Goal: Task Accomplishment & Management: Complete application form

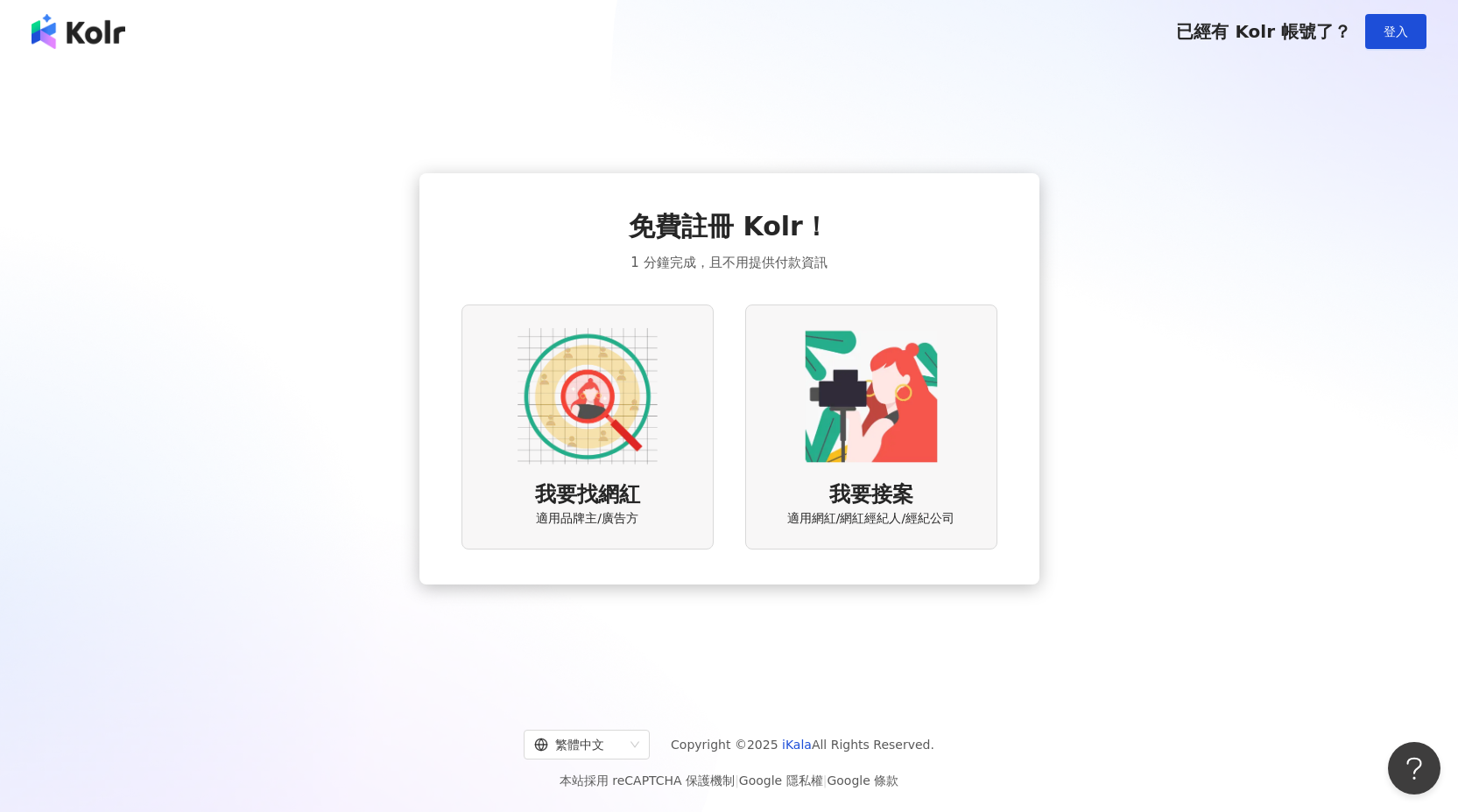
click at [580, 407] on img at bounding box center [587, 396] width 140 height 140
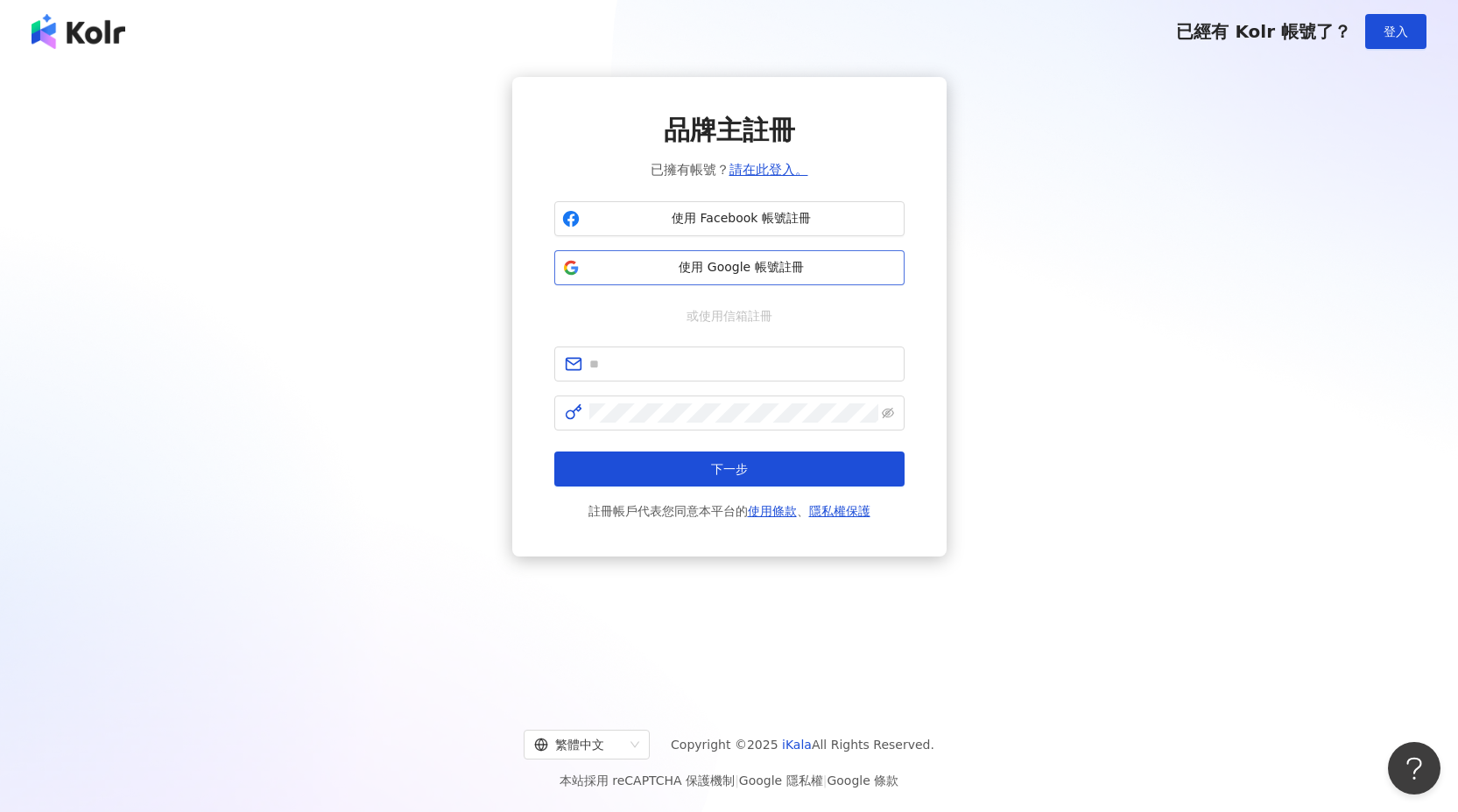
click at [780, 279] on button "使用 Google 帳號註冊" at bounding box center [729, 268] width 350 height 35
click at [846, 264] on span "使用 Google 帳號註冊" at bounding box center [741, 268] width 310 height 17
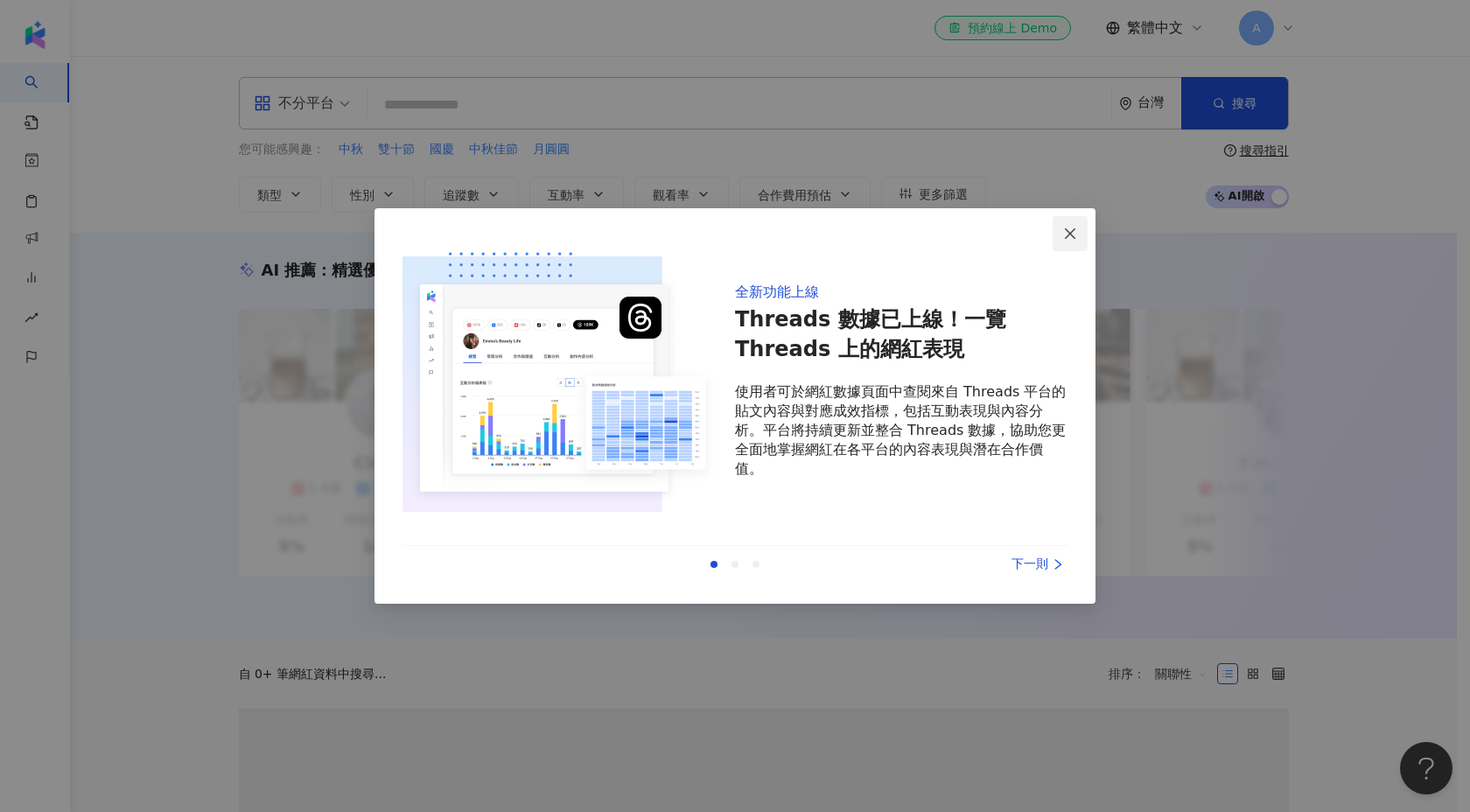
click at [1068, 236] on icon "close" at bounding box center [1070, 234] width 14 height 14
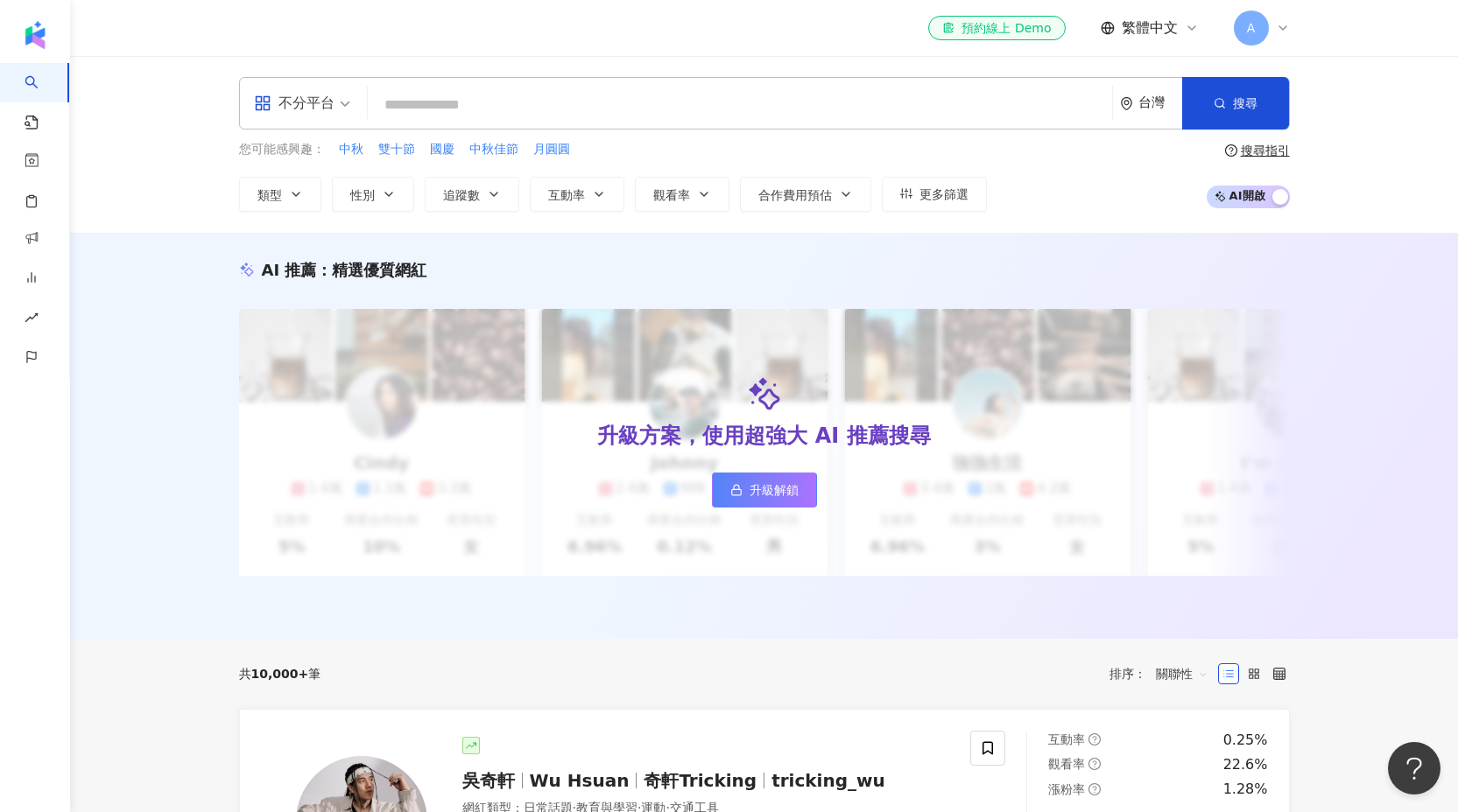
click at [1283, 30] on icon at bounding box center [1282, 28] width 14 height 14
click at [470, 89] on input "search" at bounding box center [740, 105] width 730 height 33
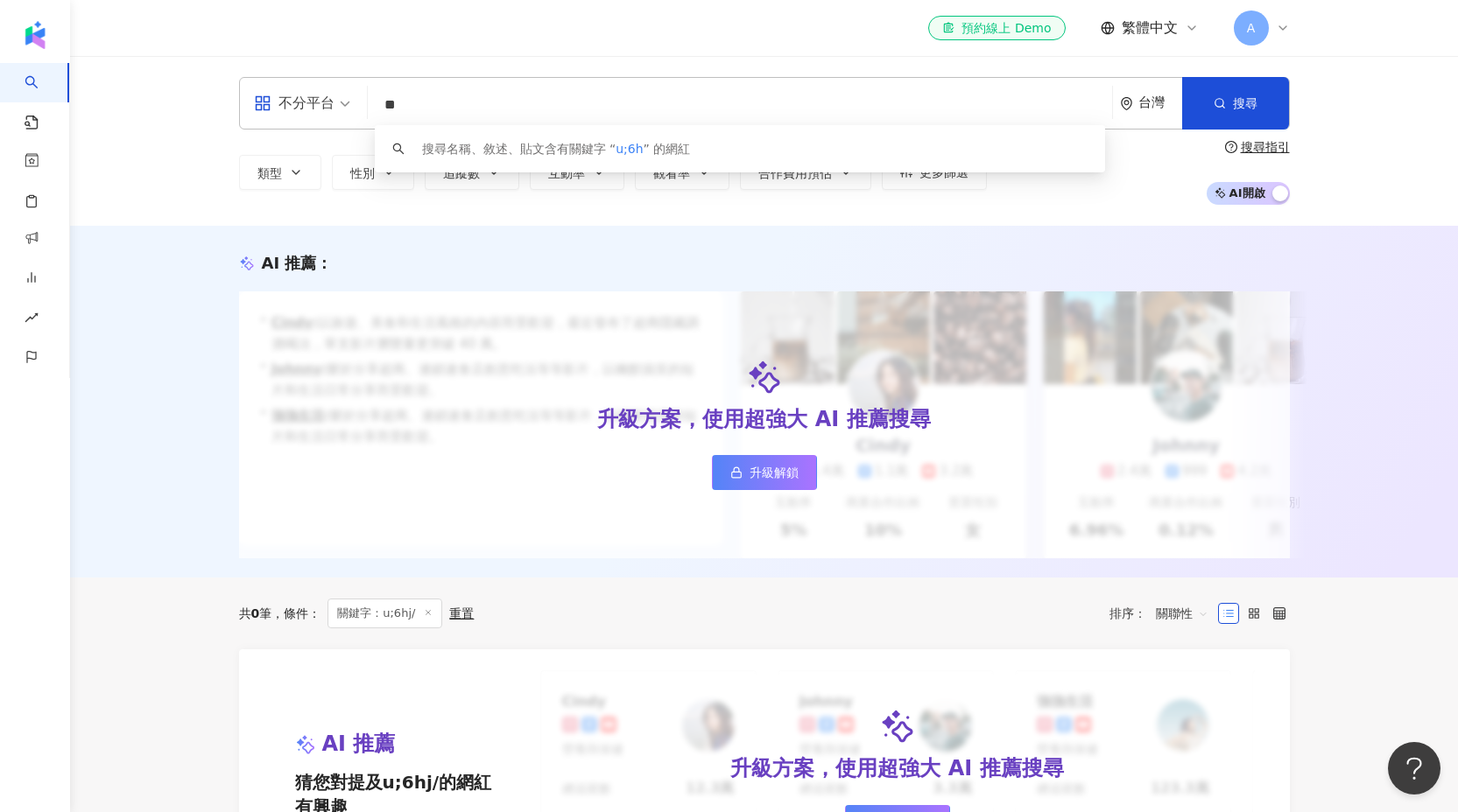
type input "*"
type input "**"
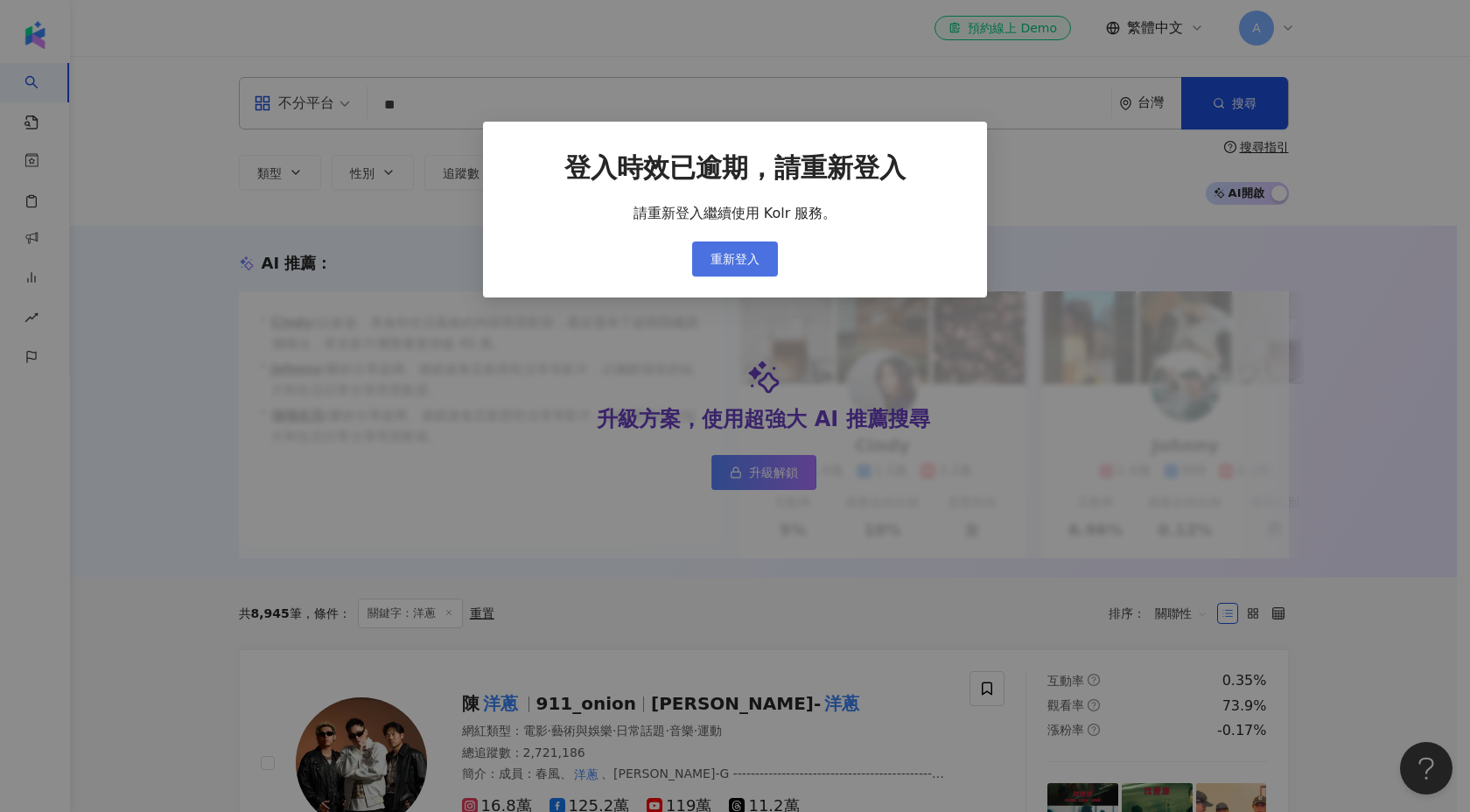
click at [737, 260] on span "重新登入" at bounding box center [735, 259] width 49 height 14
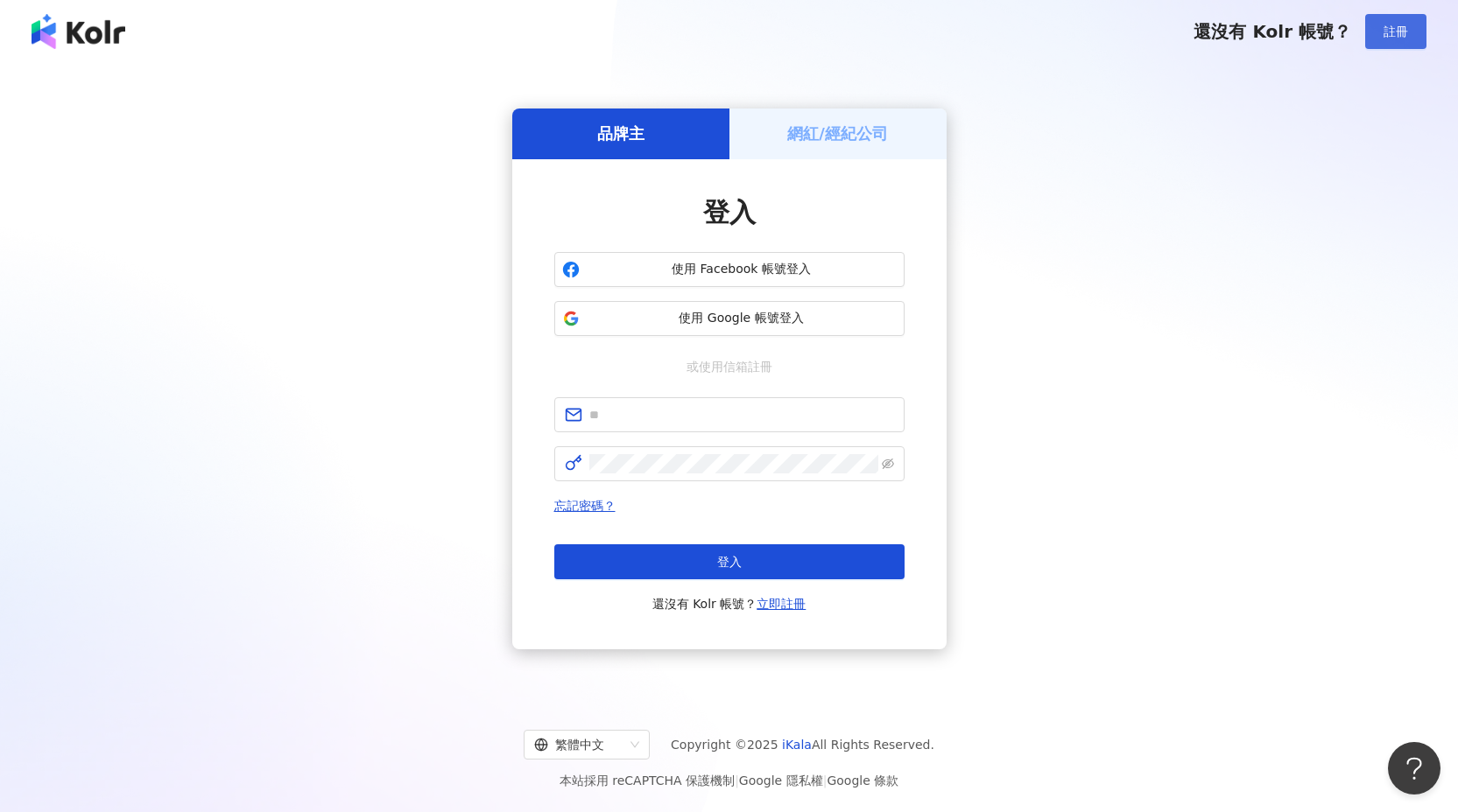
click at [1402, 24] on span "註冊" at bounding box center [1395, 31] width 24 height 14
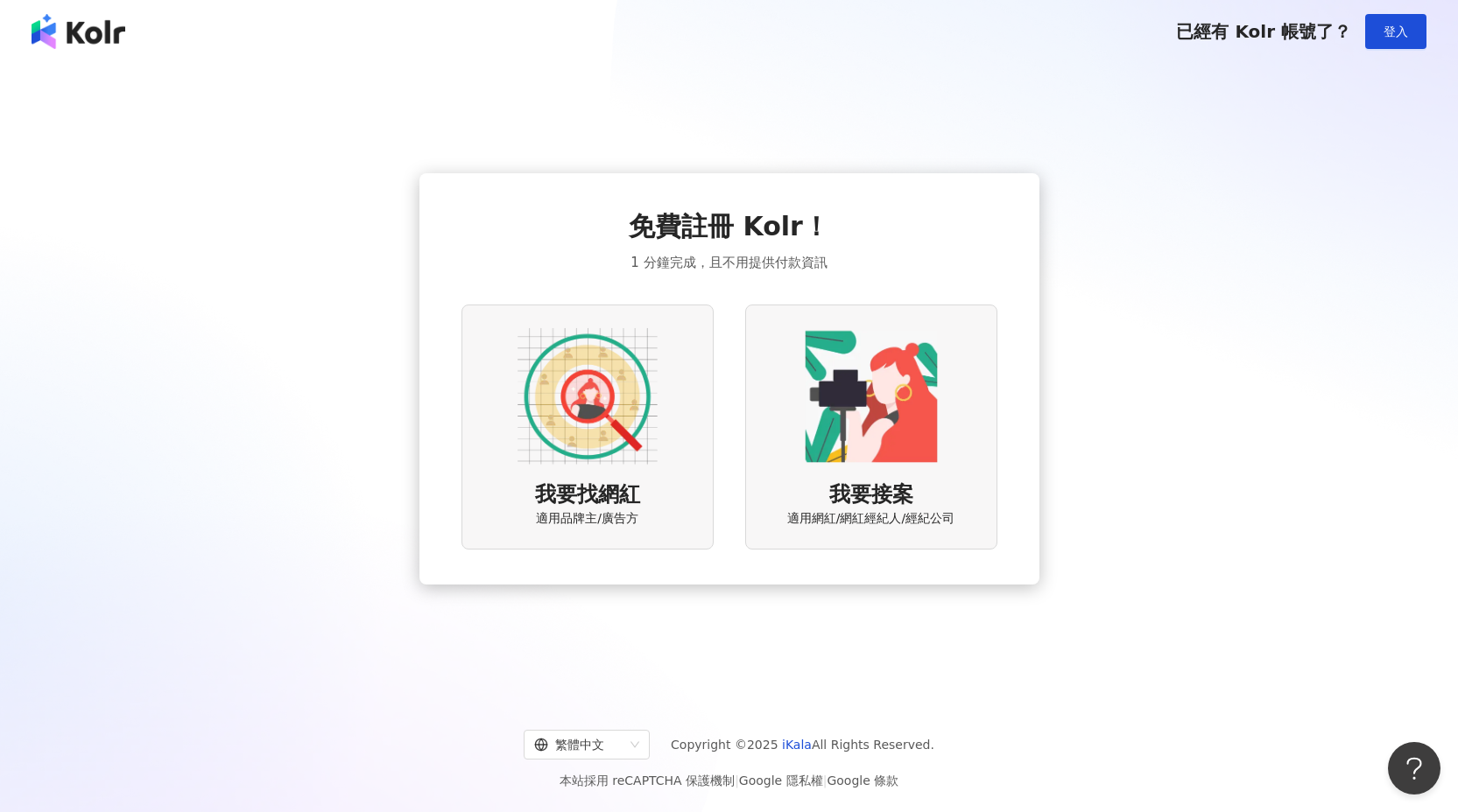
click at [559, 414] on img at bounding box center [587, 396] width 140 height 140
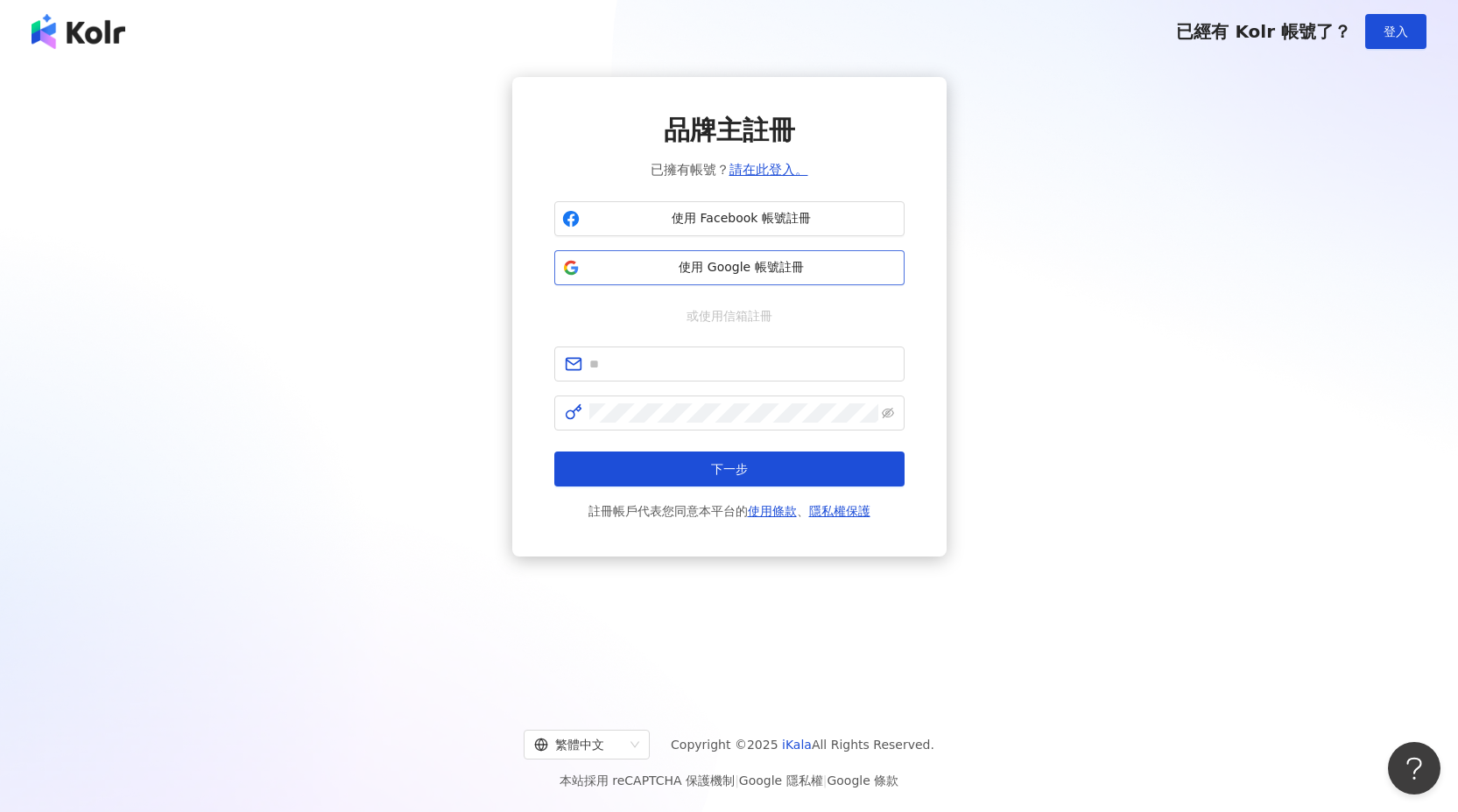
click at [831, 278] on button "使用 Google 帳號註冊" at bounding box center [729, 268] width 350 height 35
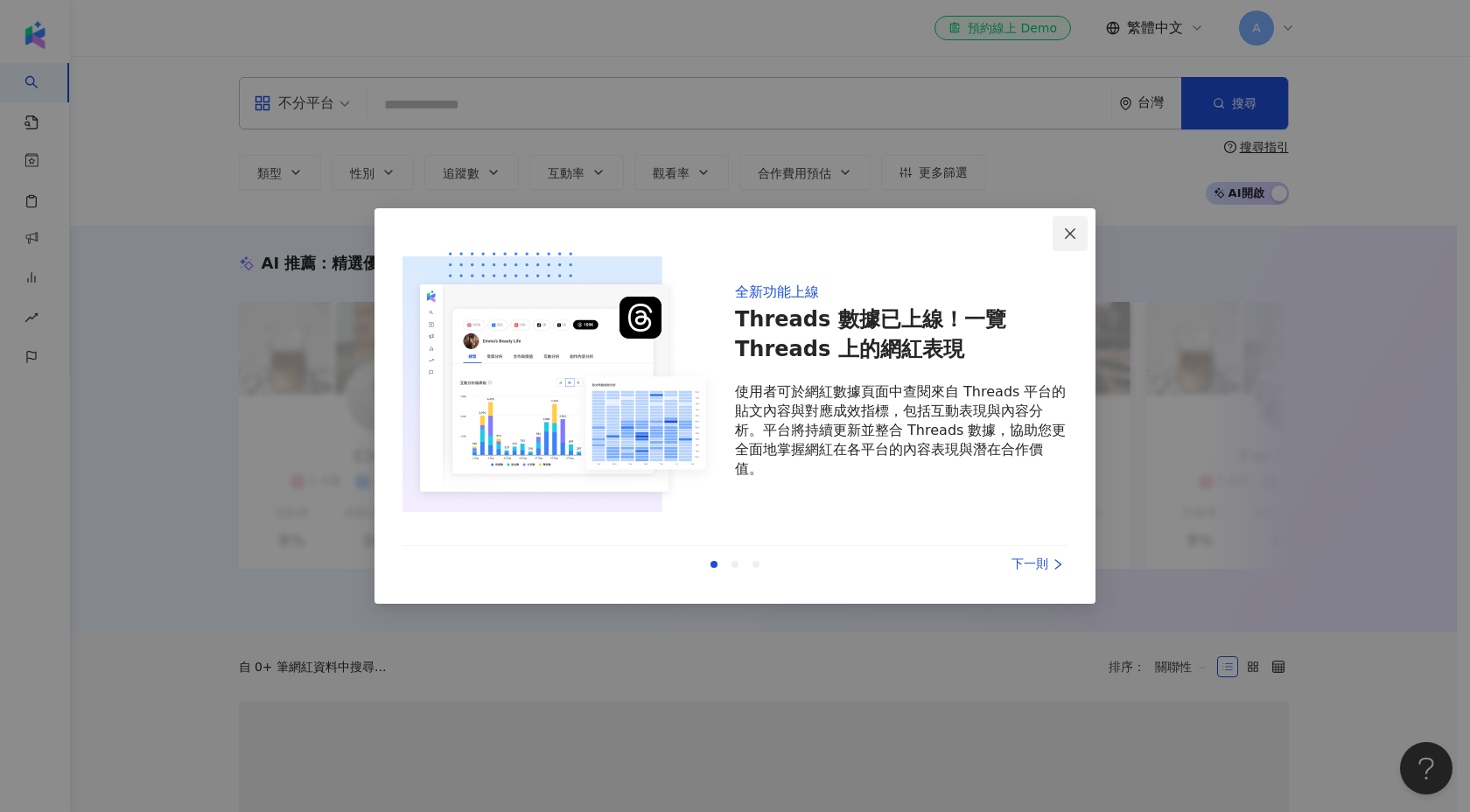
click at [1065, 235] on icon "close" at bounding box center [1070, 234] width 14 height 14
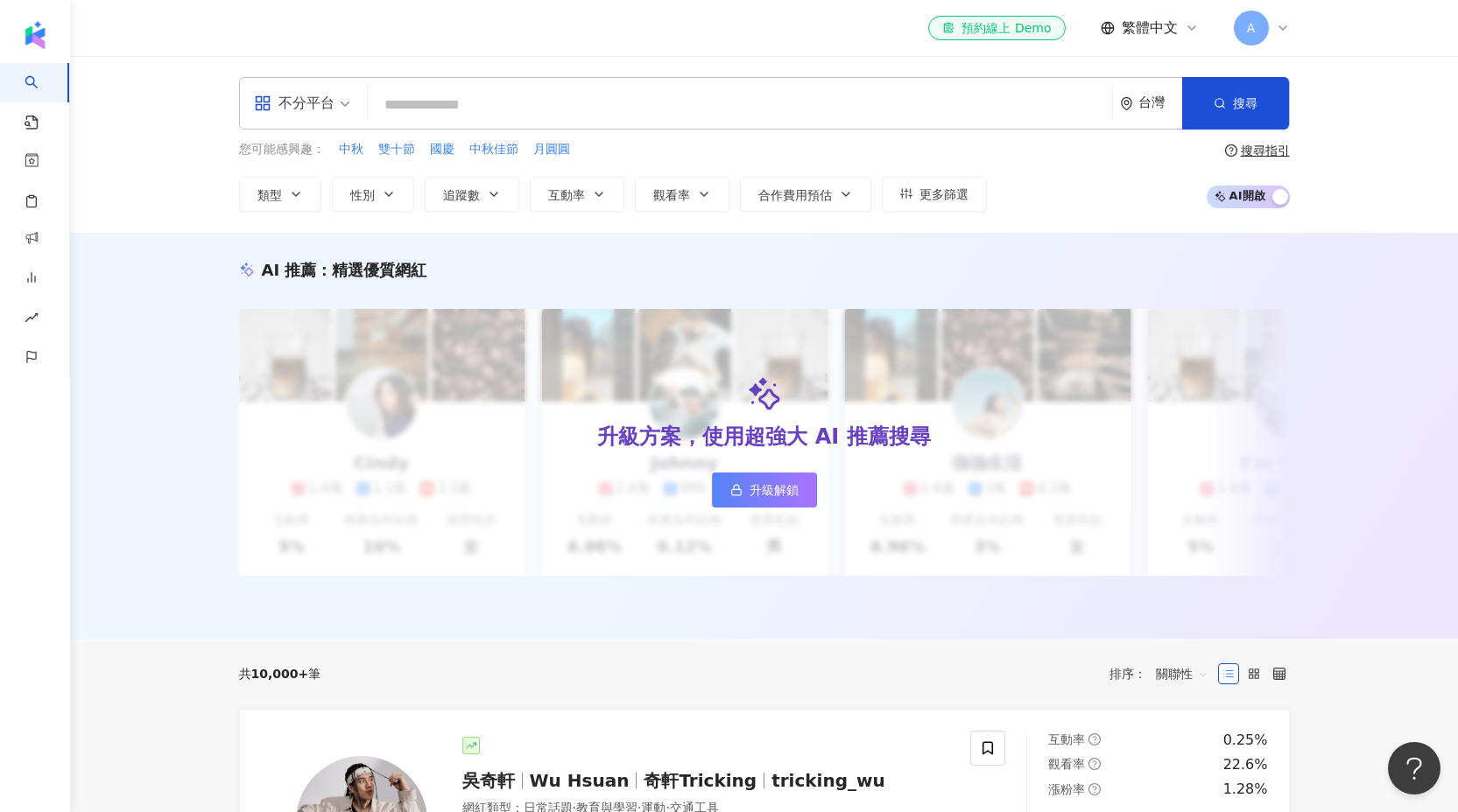
click at [1276, 18] on div "A" at bounding box center [1262, 28] width 56 height 35
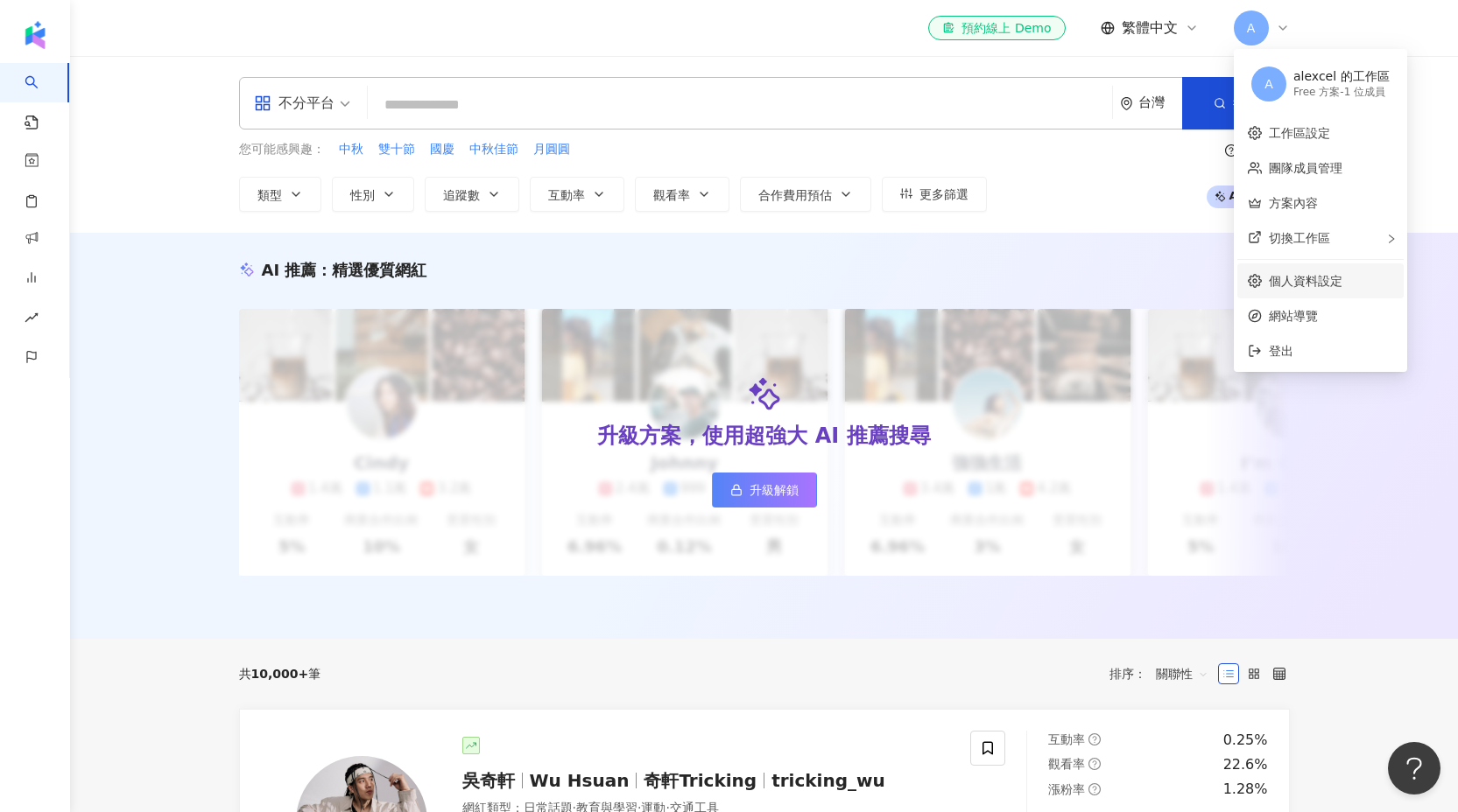
click at [1330, 276] on link "個人資料設定" at bounding box center [1306, 280] width 74 height 14
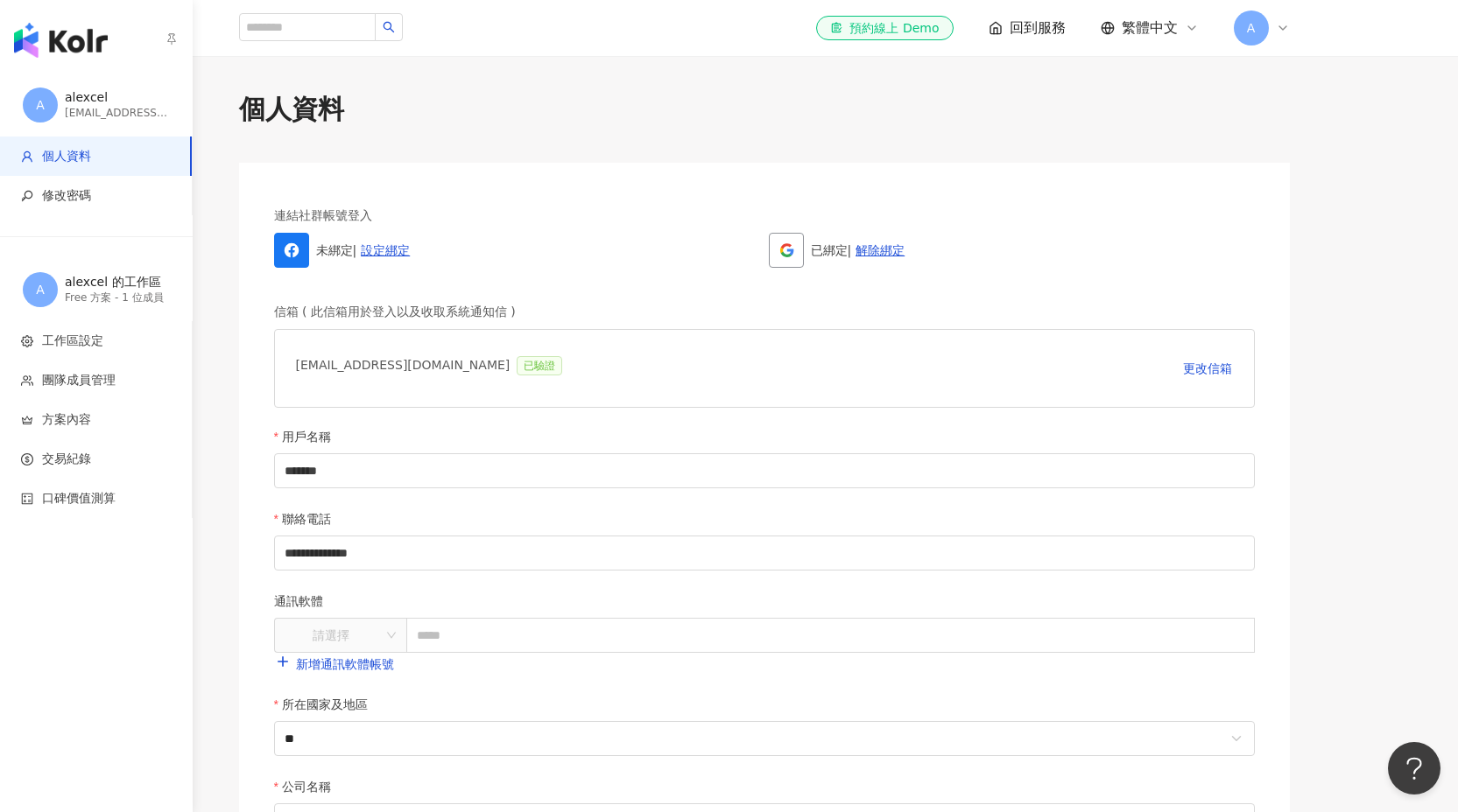
click at [124, 84] on div "A alexcel alexcelan03@gmail.com" at bounding box center [96, 105] width 192 height 63
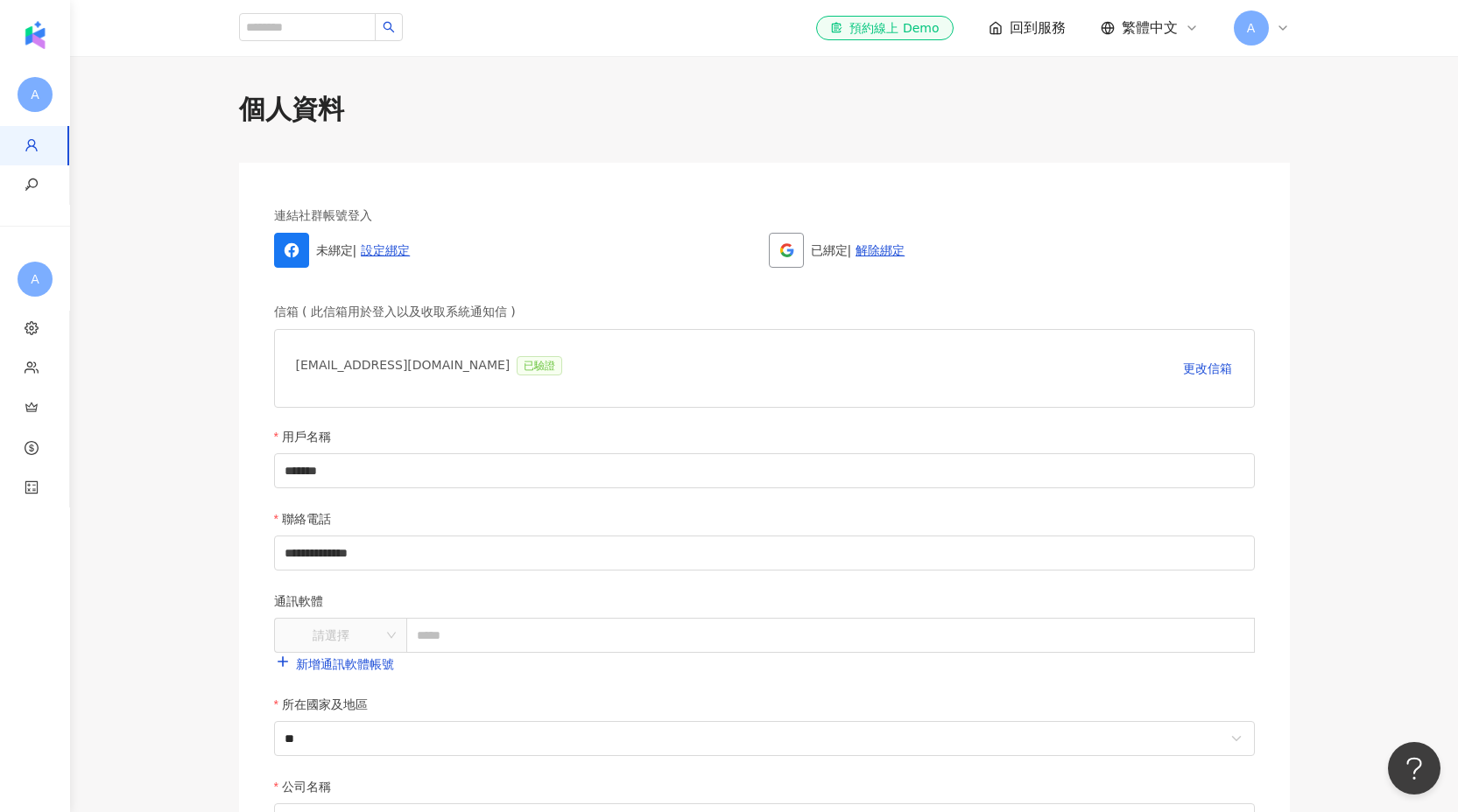
click at [1262, 40] on span "A" at bounding box center [1251, 28] width 35 height 35
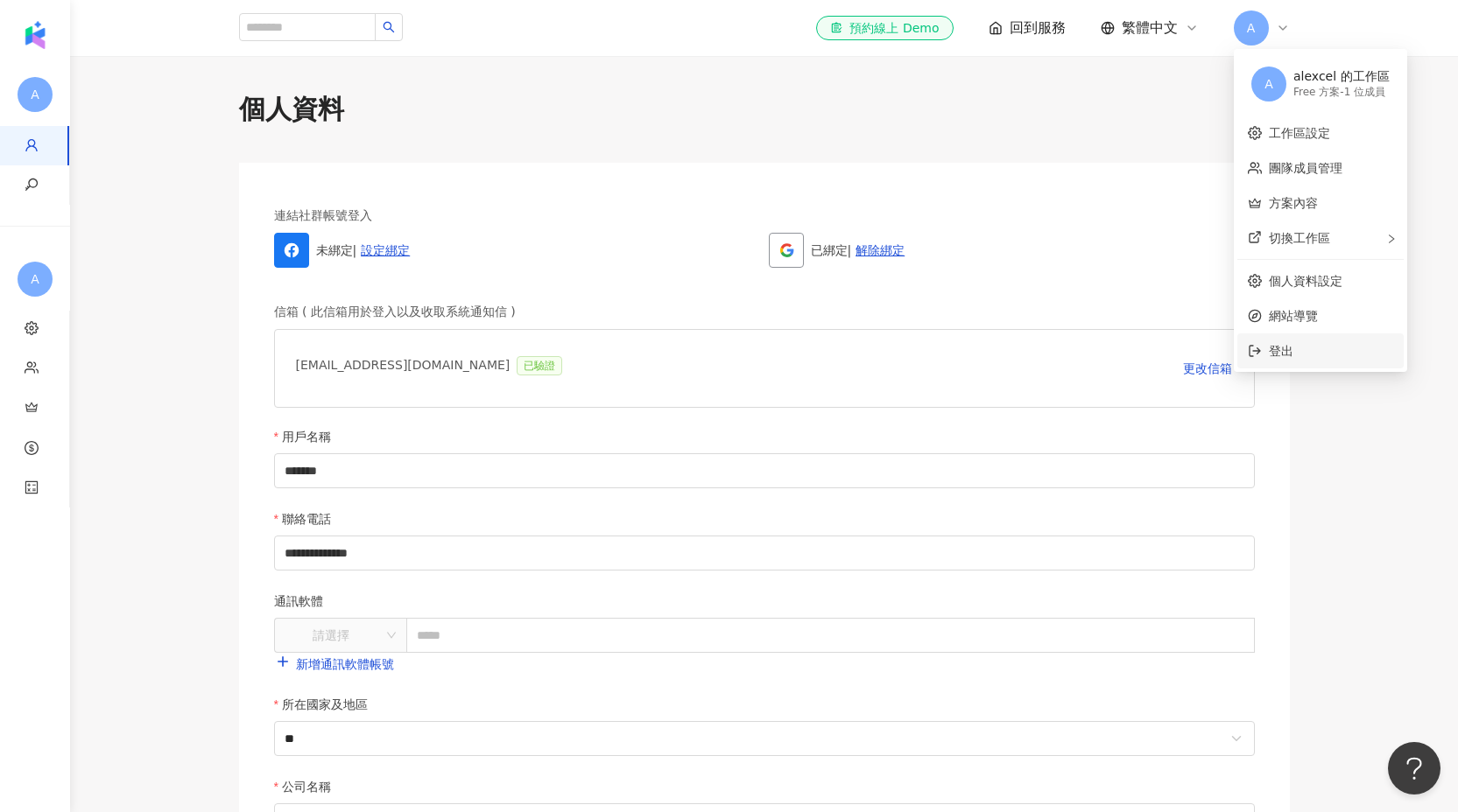
click at [1316, 342] on span "登出" at bounding box center [1331, 351] width 124 height 19
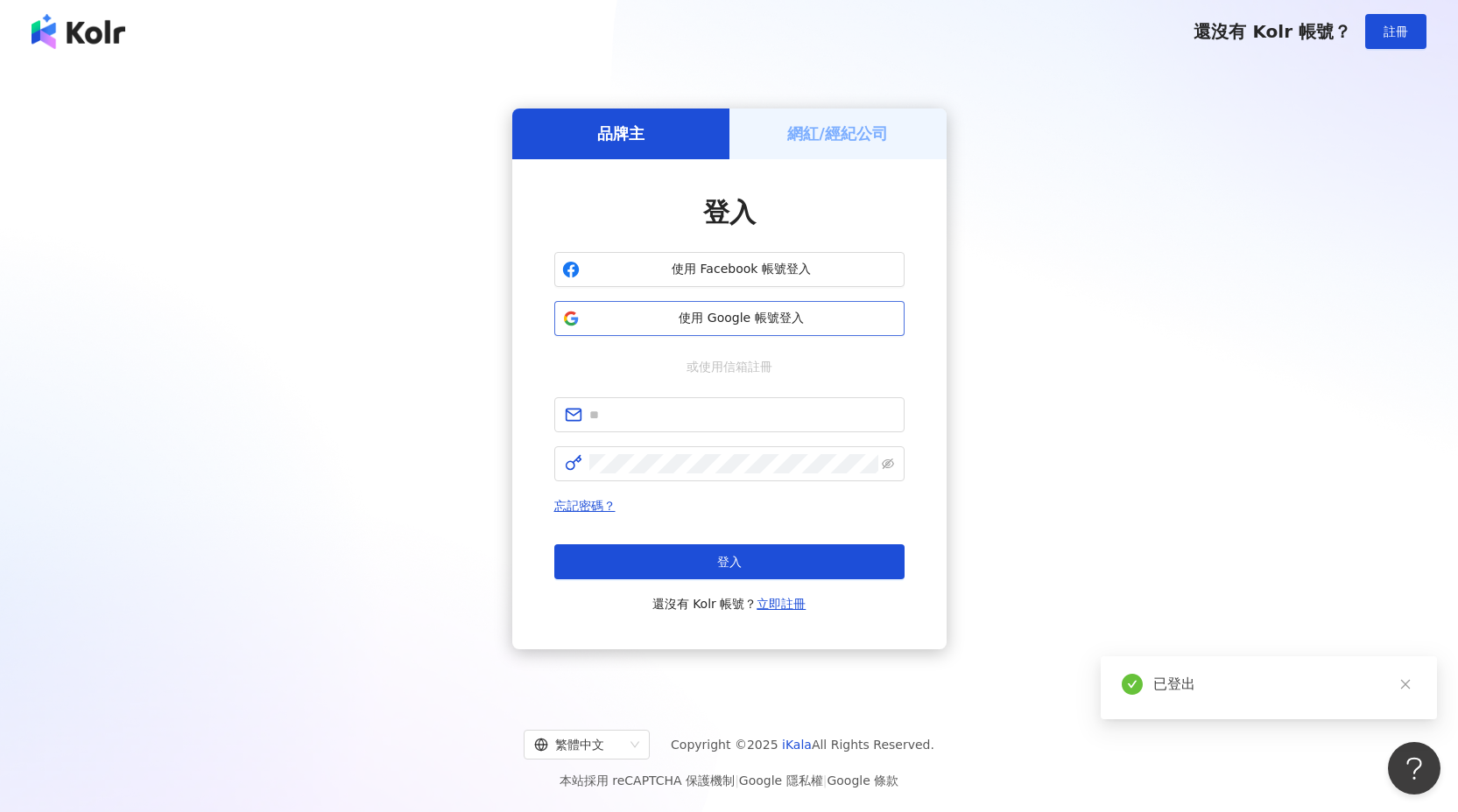
click at [818, 319] on span "使用 Google 帳號登入" at bounding box center [741, 318] width 310 height 17
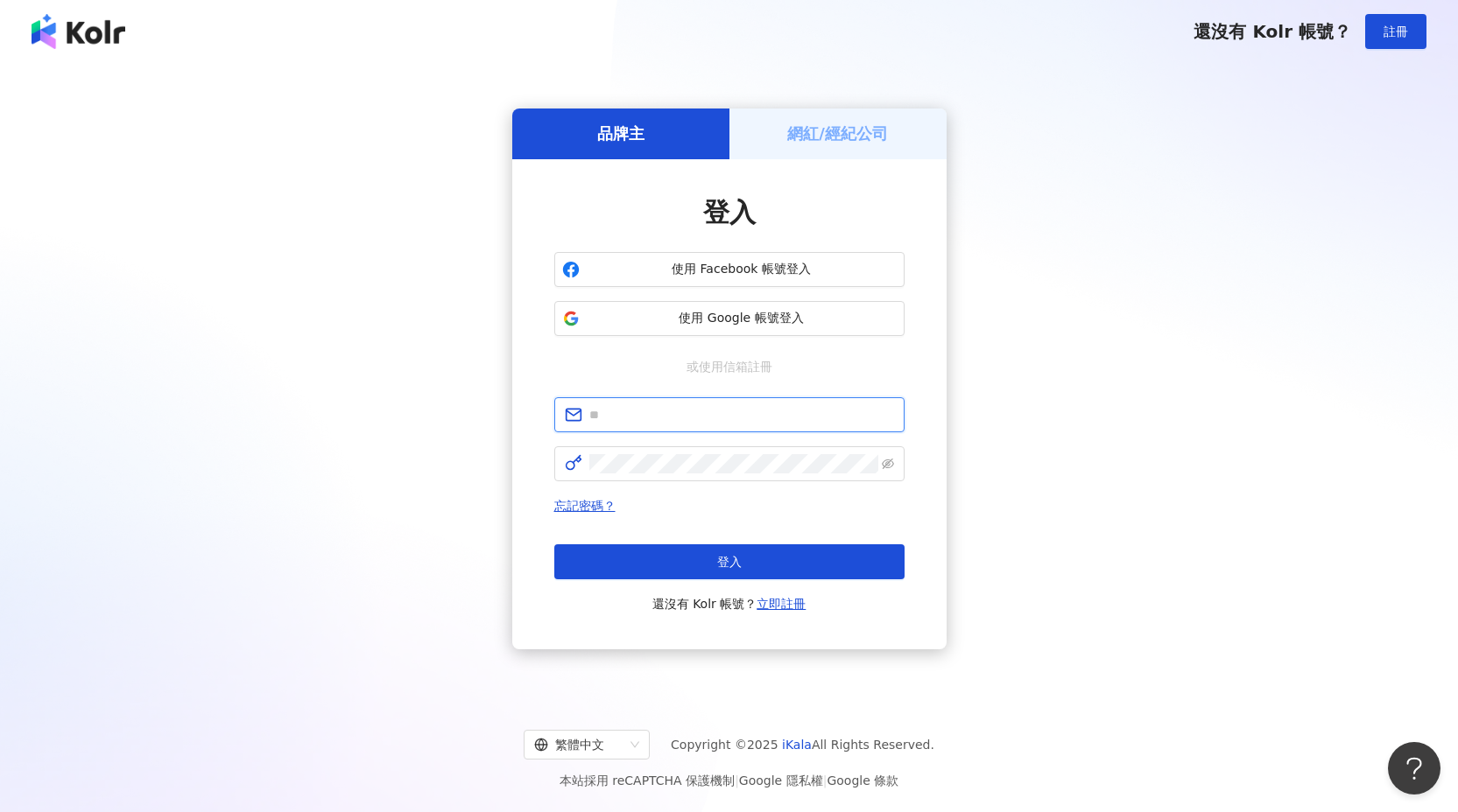
click at [790, 410] on input "text" at bounding box center [742, 415] width 305 height 19
click at [979, 409] on div "品牌主 網紅/經紀公司 登入 使用 Facebook 帳號登入 使用 Google 帳號登入 或使用信箱註冊 忘記密碼？ 登入 還沒有 Kolr 帳號？ 立即…" at bounding box center [729, 378] width 1415 height 603
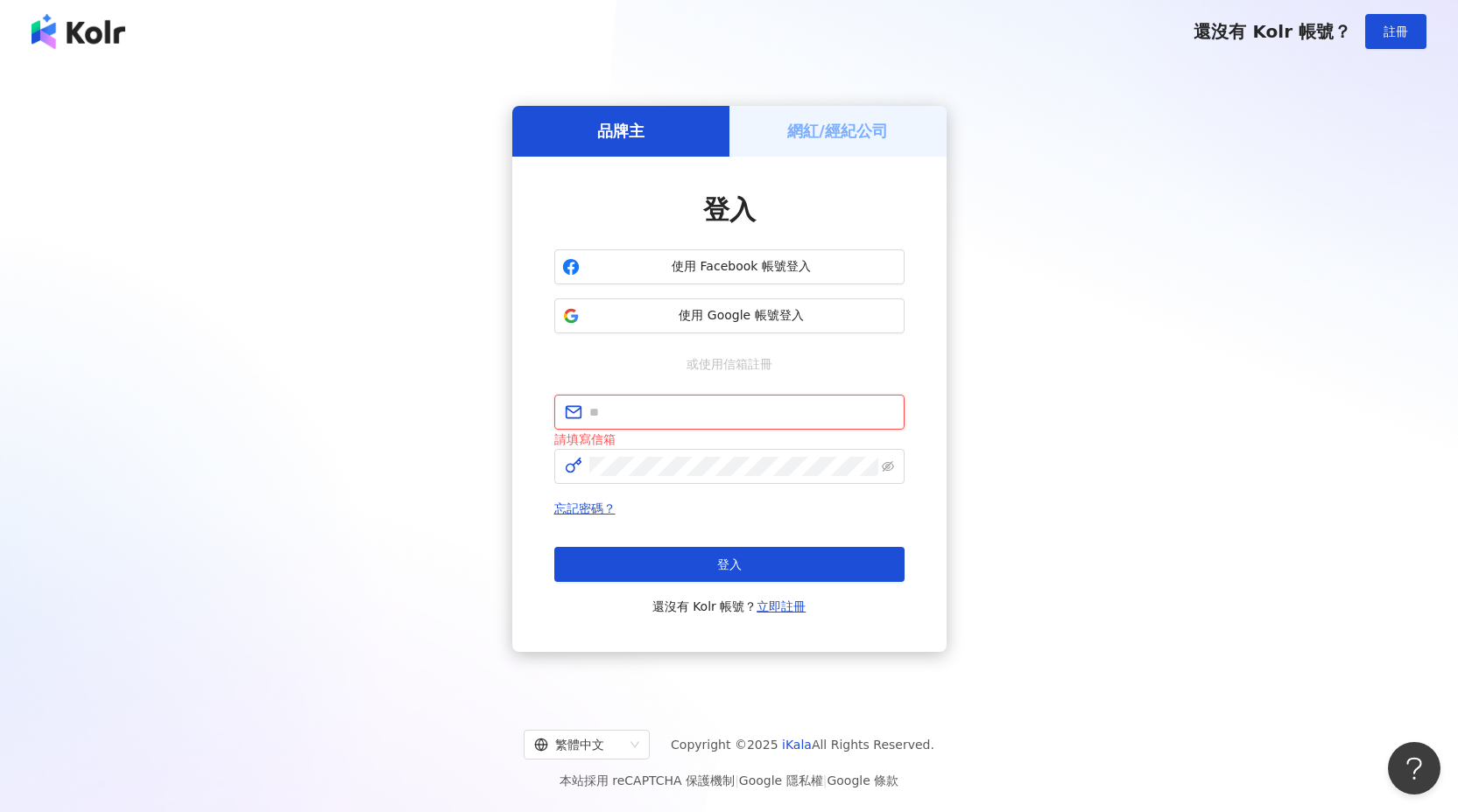
click at [830, 411] on input "text" at bounding box center [742, 412] width 305 height 19
type input "**********"
click at [805, 476] on span at bounding box center [729, 467] width 350 height 35
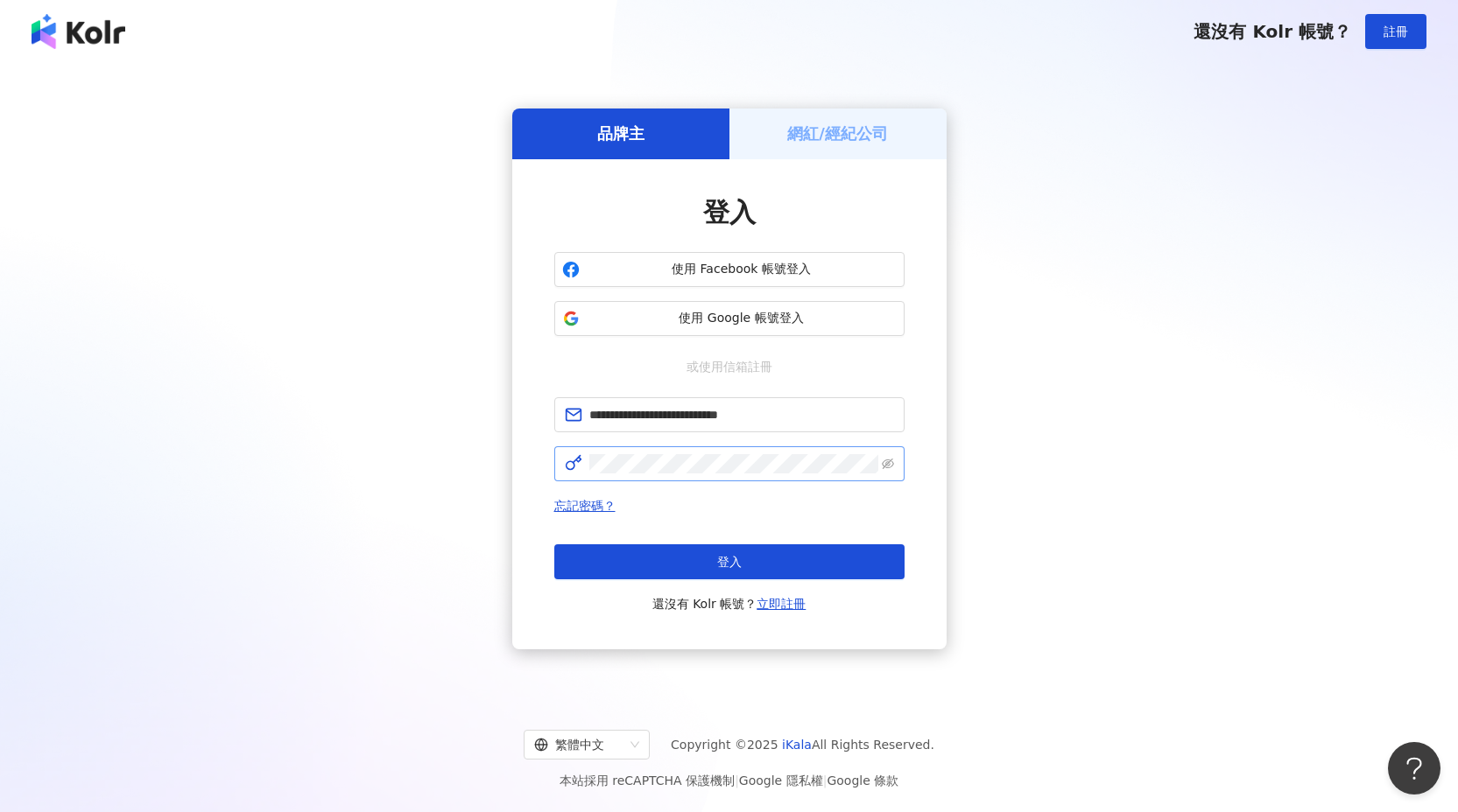
click at [806, 476] on span at bounding box center [729, 464] width 350 height 35
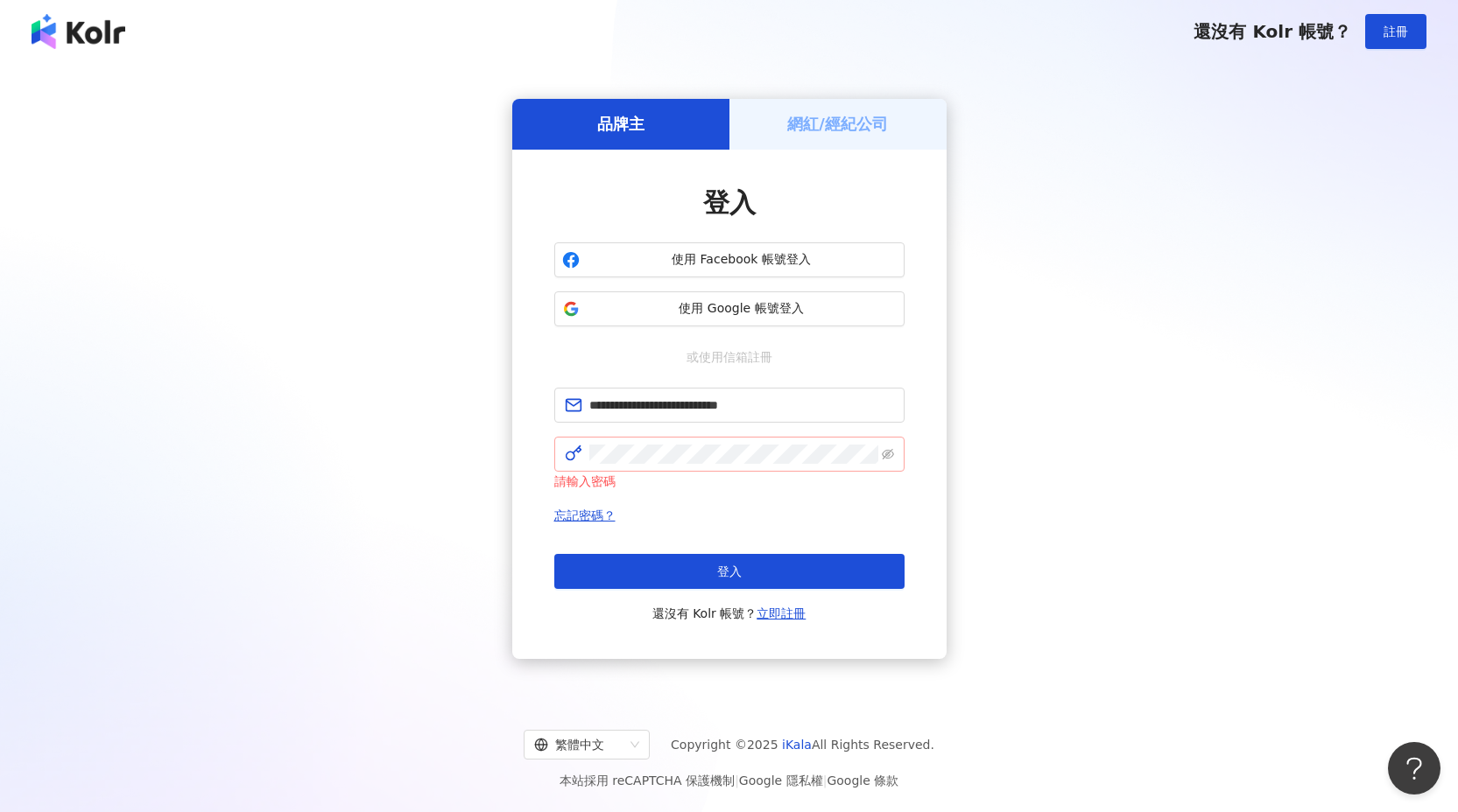
click at [810, 465] on span at bounding box center [729, 454] width 350 height 35
click button "登入" at bounding box center [729, 571] width 350 height 35
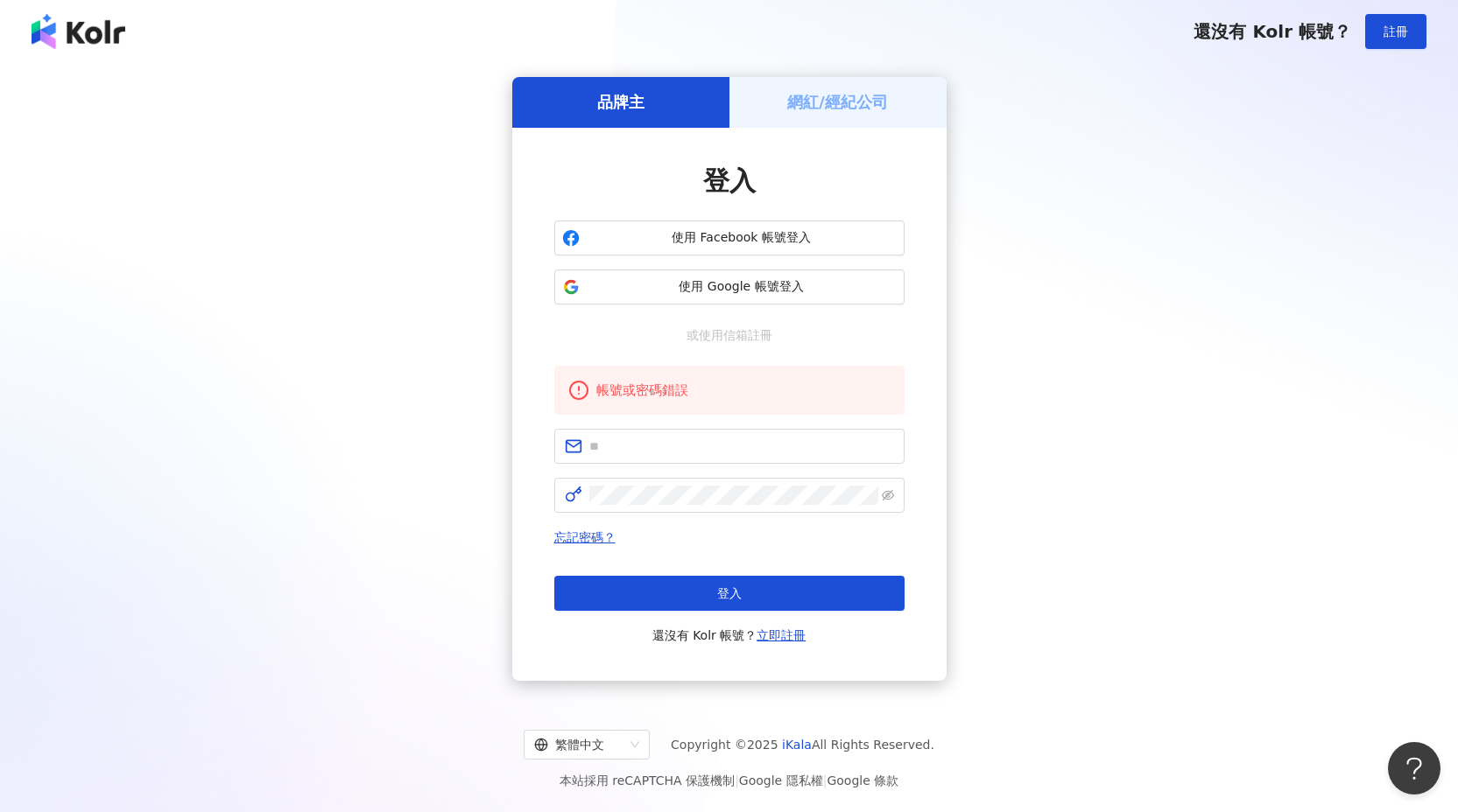
click at [1090, 378] on div "品牌主 網紅/經紀公司 登入 使用 Facebook 帳號登入 使用 Google 帳號登入 或使用信箱註冊 帳號或密碼錯誤 忘記密碼？ 登入 還沒有 Kol…" at bounding box center [729, 378] width 1415 height 603
click at [769, 438] on input "text" at bounding box center [742, 446] width 305 height 19
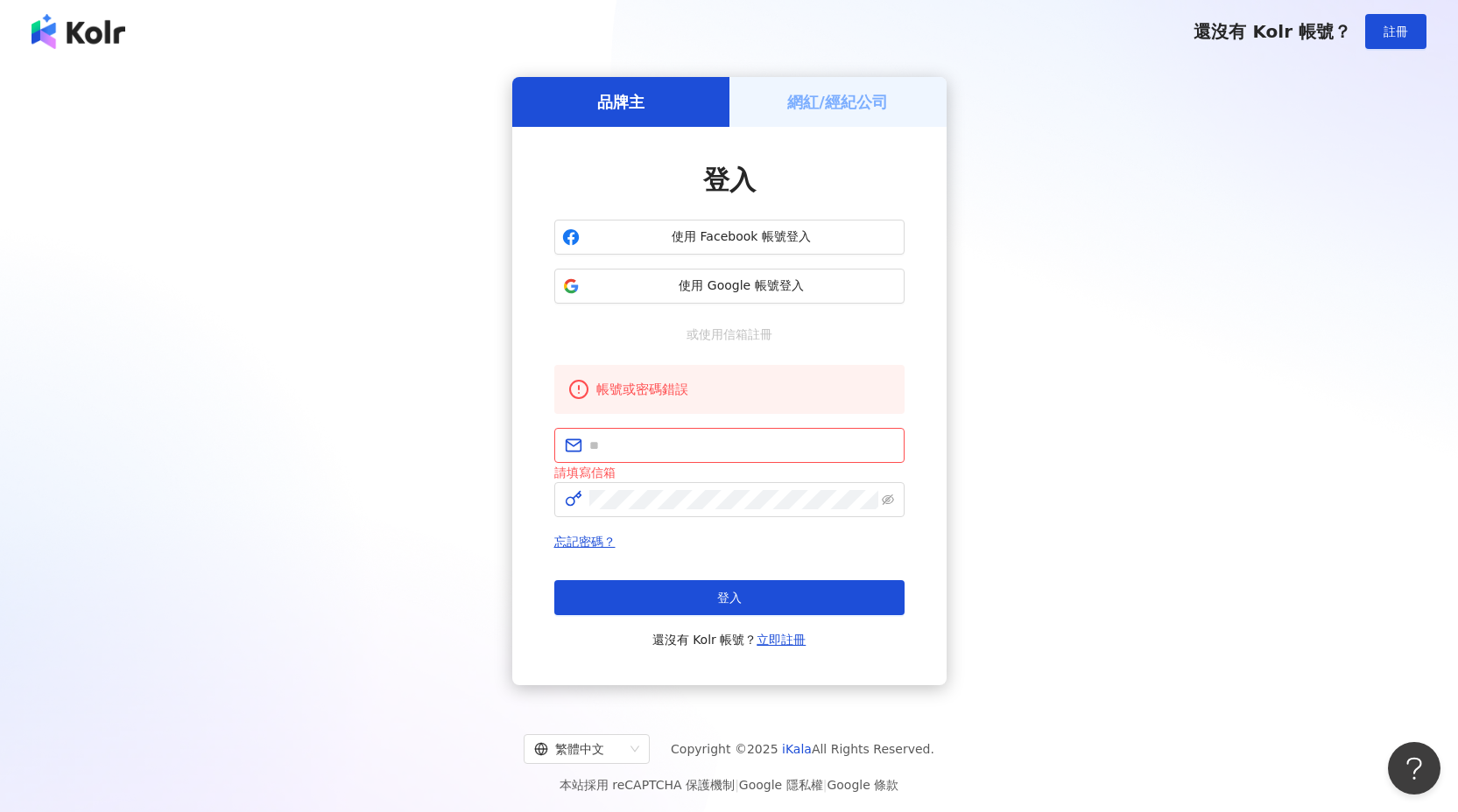
click at [987, 442] on div "品牌主 網紅/經紀公司 登入 使用 Facebook 帳號登入 使用 Google 帳號登入 或使用信箱註冊 帳號或密碼錯誤 請填寫信箱 忘記密碼？ 登入 還…" at bounding box center [729, 380] width 1415 height 608
click at [789, 639] on link "立即註冊" at bounding box center [780, 639] width 50 height 14
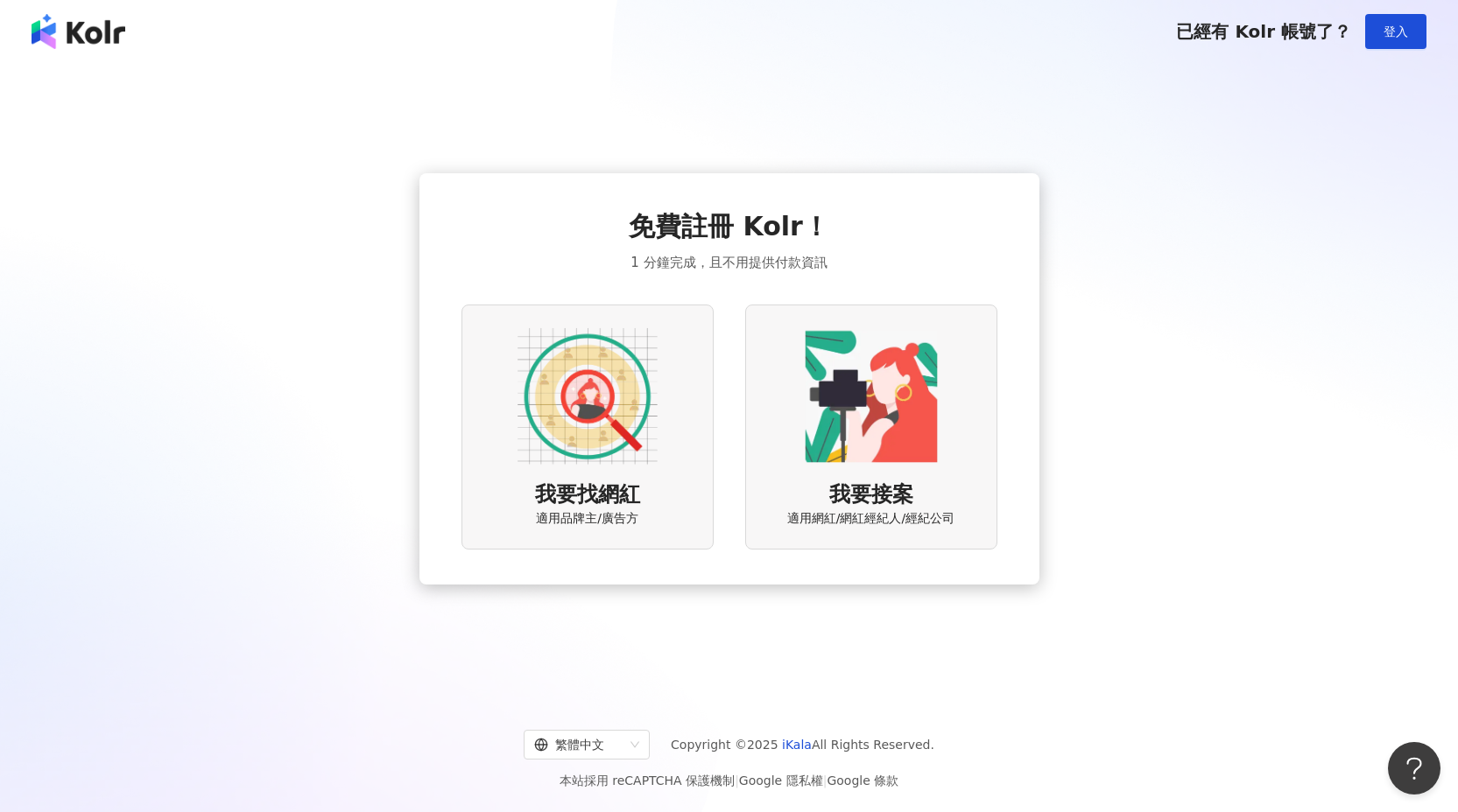
click at [702, 347] on div "我要找網紅 適用品牌主/廣告方" at bounding box center [587, 427] width 252 height 244
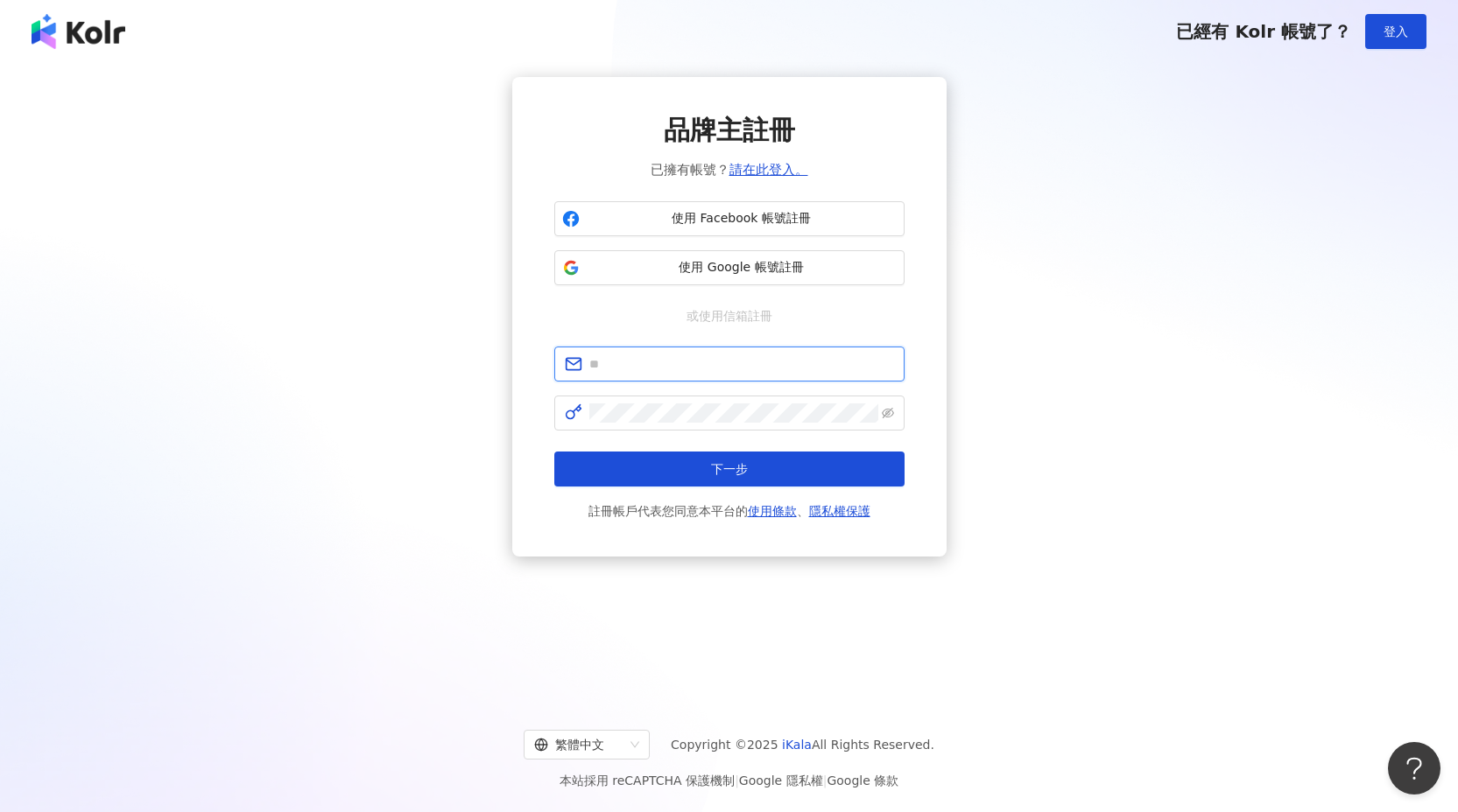
click at [841, 366] on input "text" at bounding box center [742, 364] width 305 height 19
click at [1033, 397] on div "品牌主註冊 已擁有帳號？ 請在此登入。 使用 Facebook 帳號註冊 使用 Google 帳號註冊 或使用信箱註冊 下一步 註冊帳戶代表您同意本平台的 使…" at bounding box center [729, 316] width 1415 height 479
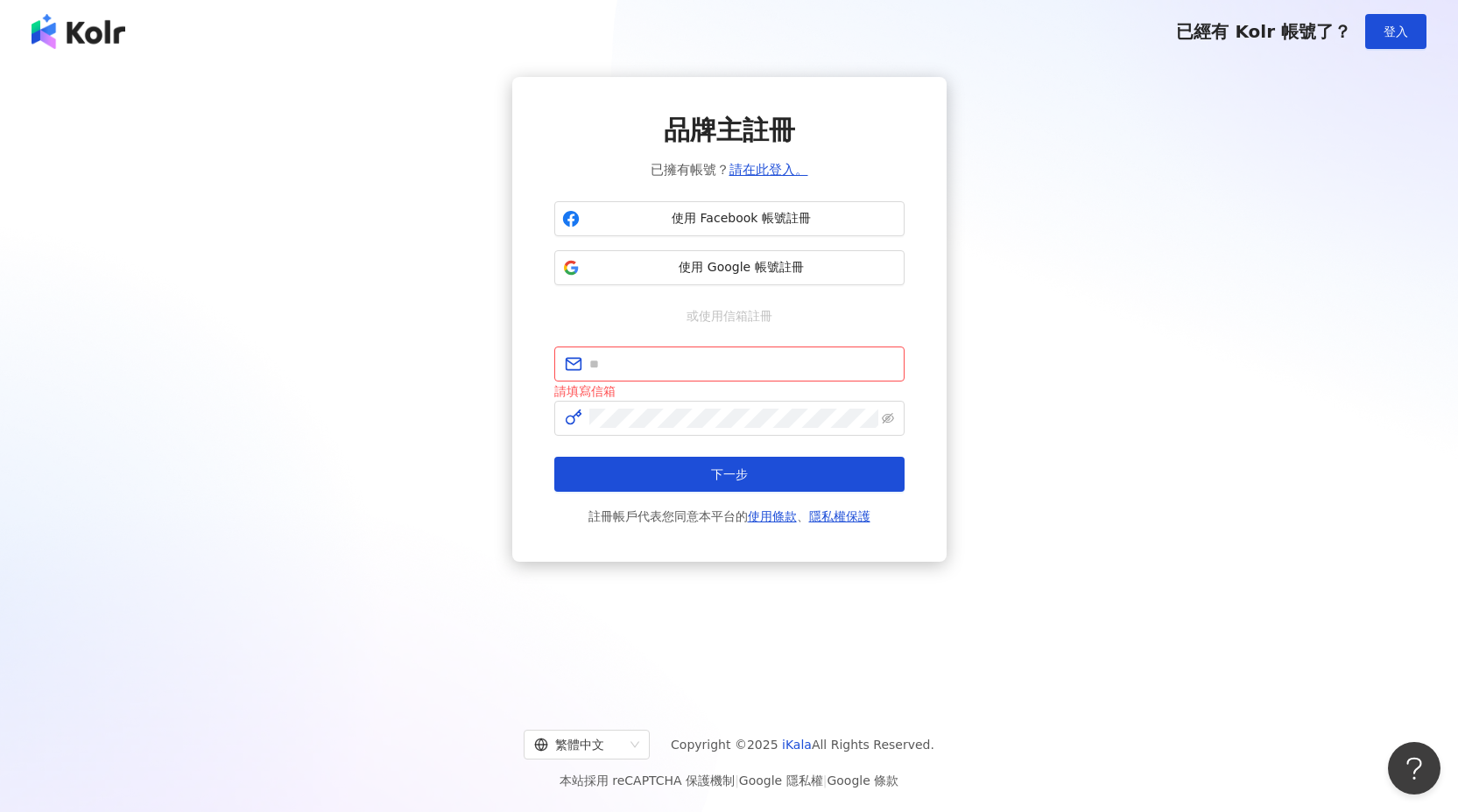
click at [1160, 280] on div "品牌主註冊 已擁有帳號？ 請在此登入。 使用 Facebook 帳號註冊 使用 Google 帳號註冊 或使用信箱註冊 請填寫信箱 下一步 註冊帳戶代表您同意…" at bounding box center [729, 319] width 1415 height 485
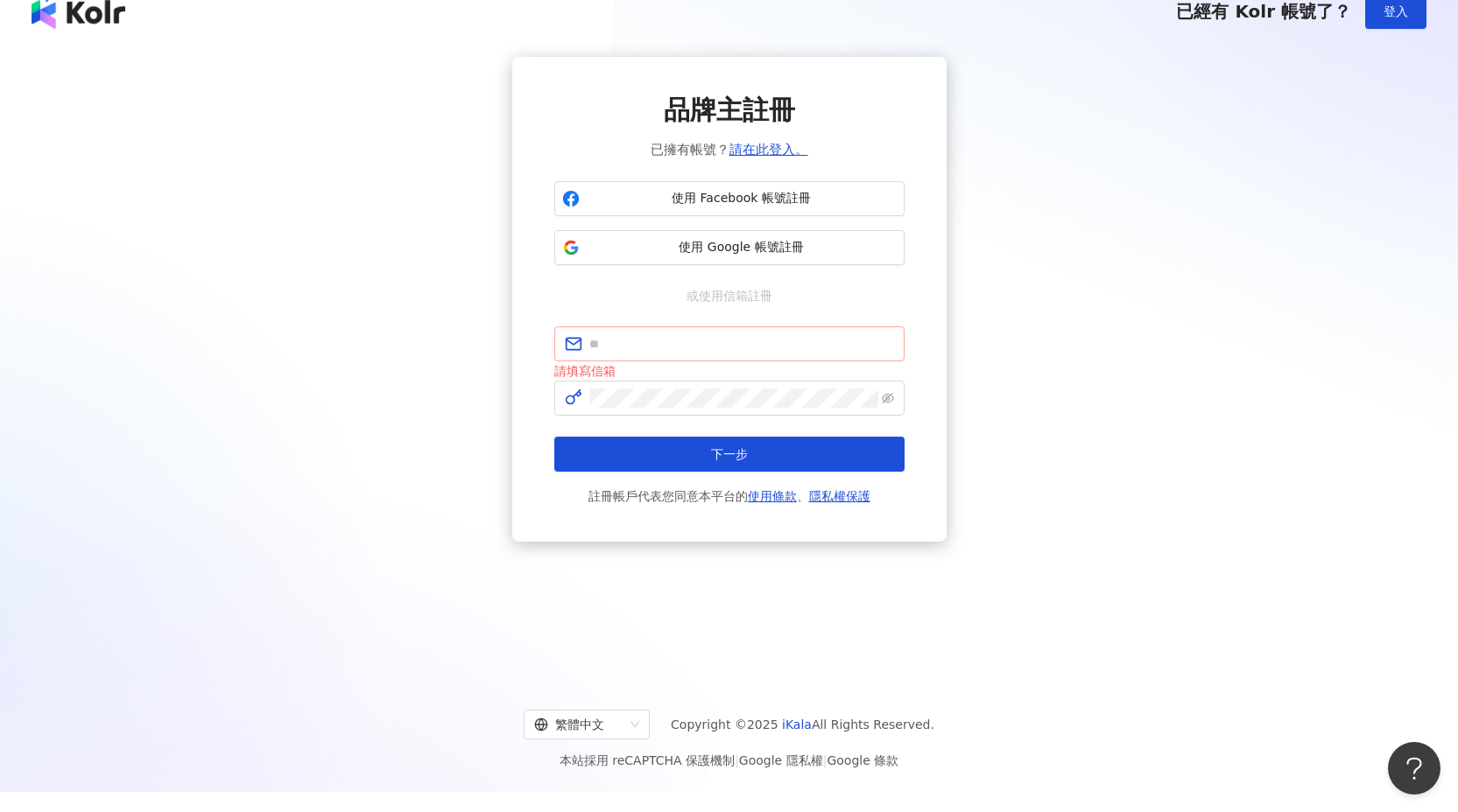
scroll to position [22, 0]
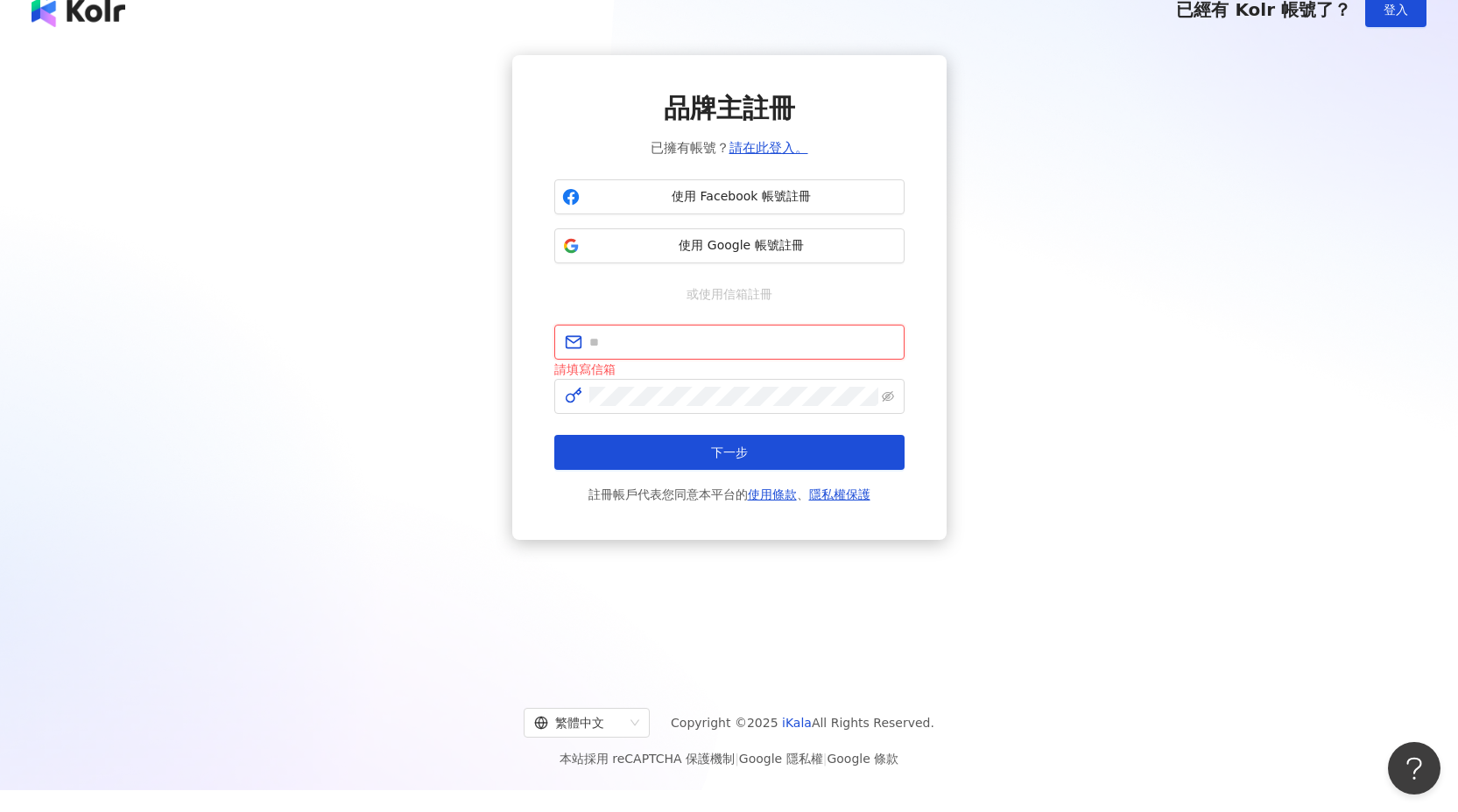
click at [711, 334] on input "text" at bounding box center [742, 342] width 305 height 19
click at [768, 348] on input "text" at bounding box center [742, 342] width 305 height 19
type input "**********"
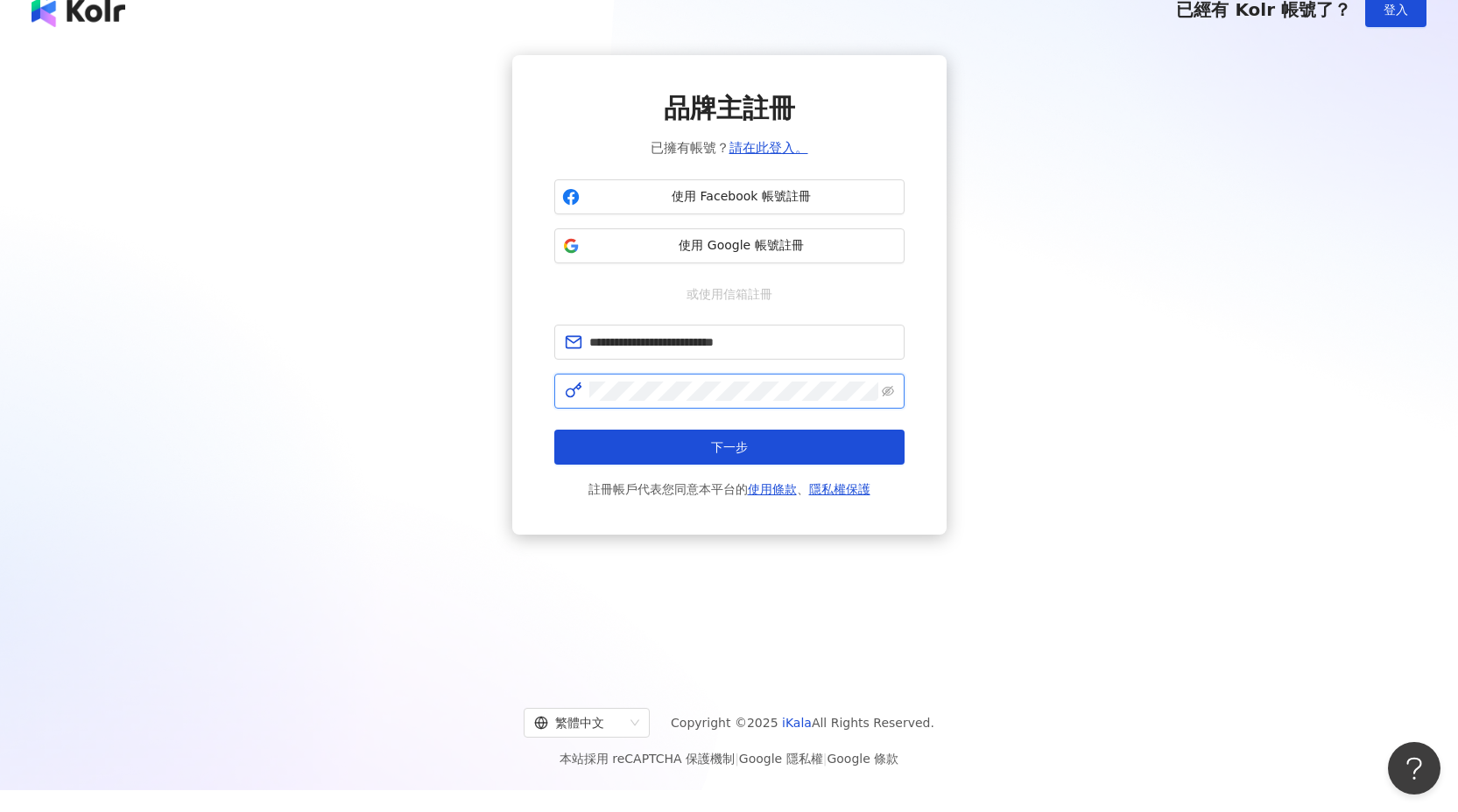
click at [554, 430] on button "下一步" at bounding box center [729, 447] width 350 height 35
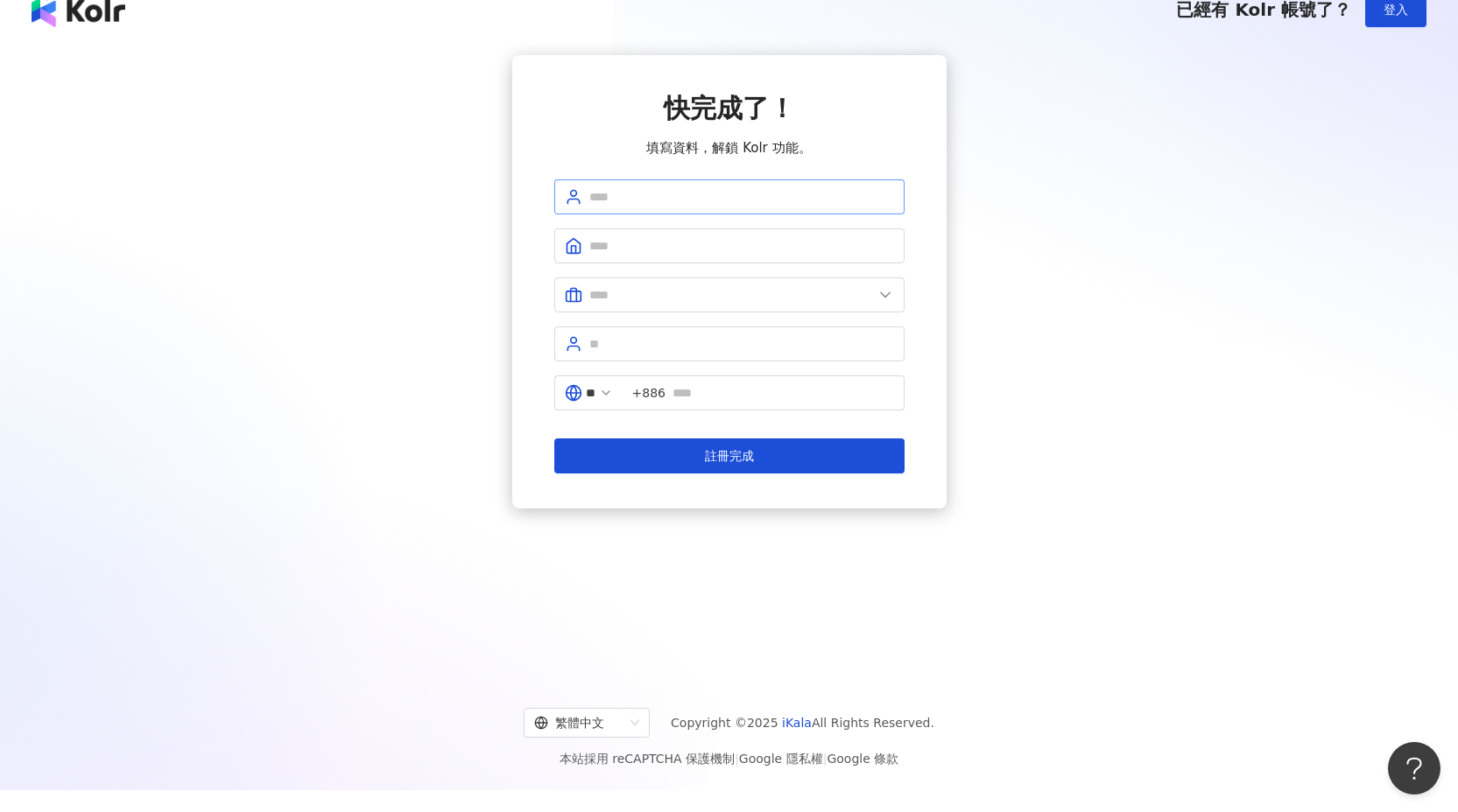
click at [753, 207] on span at bounding box center [729, 197] width 350 height 35
click at [766, 389] on input "text" at bounding box center [783, 393] width 221 height 19
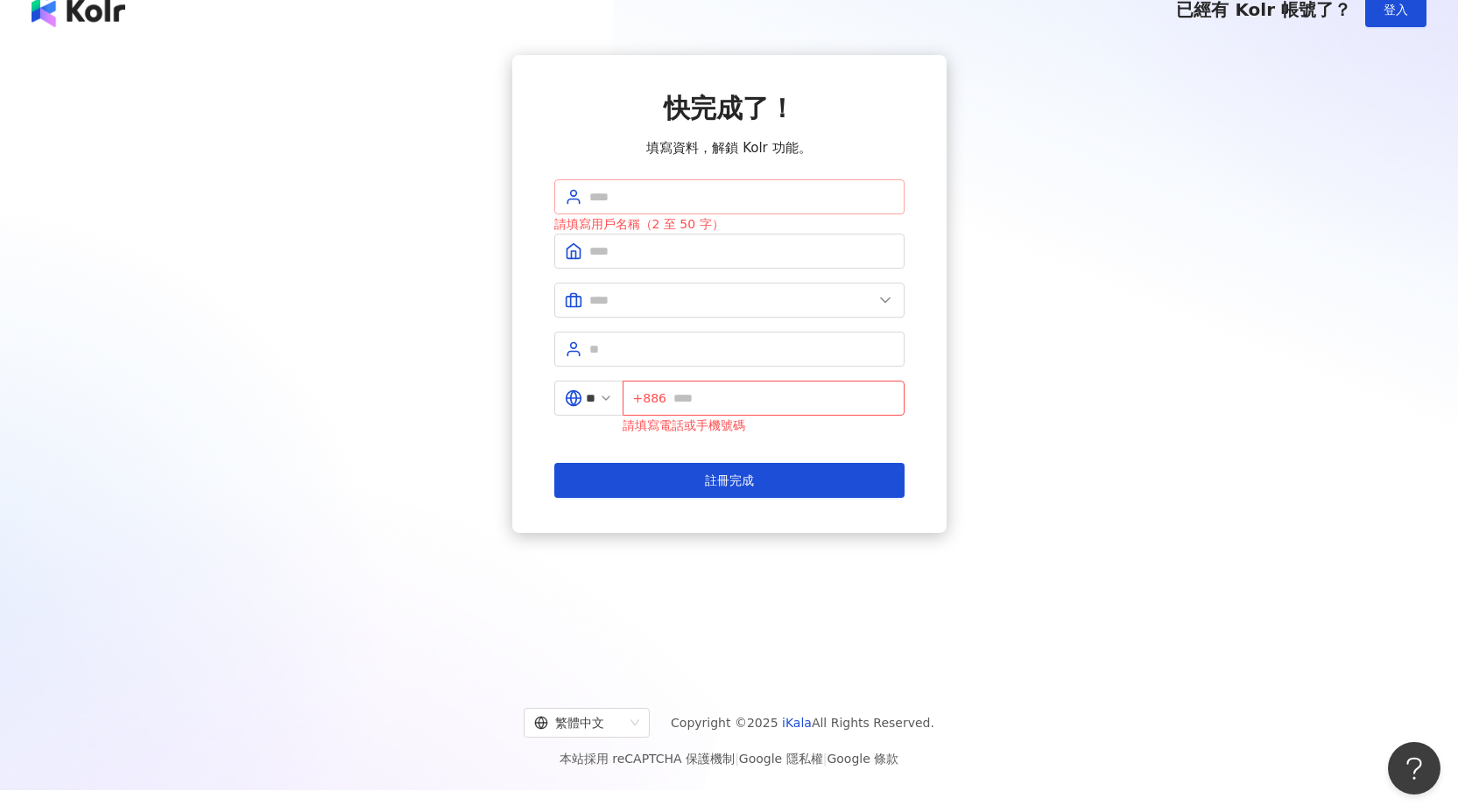
click at [667, 183] on span at bounding box center [729, 197] width 350 height 35
type input "*"
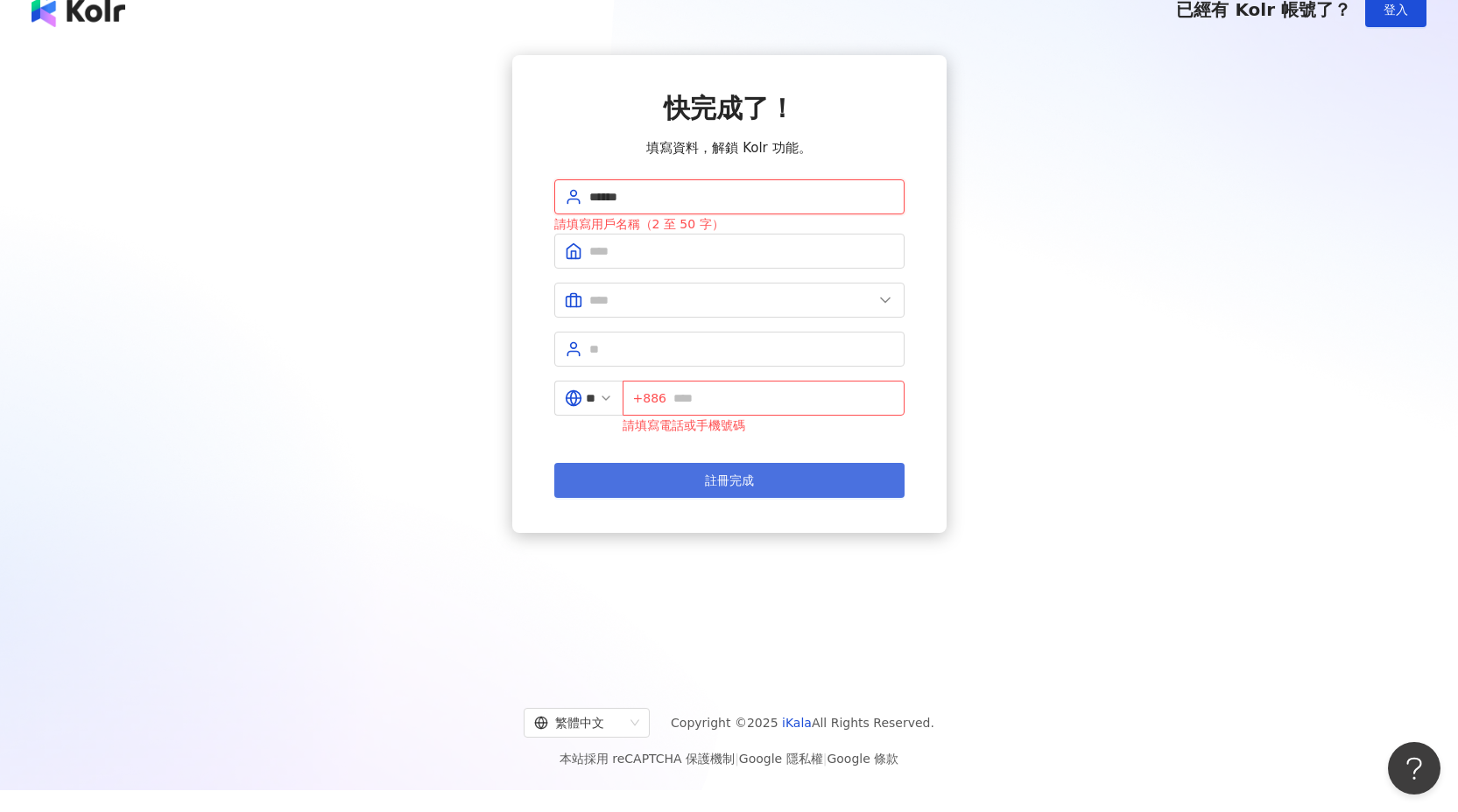
type input "******"
click at [736, 471] on button "註冊完成" at bounding box center [729, 480] width 350 height 35
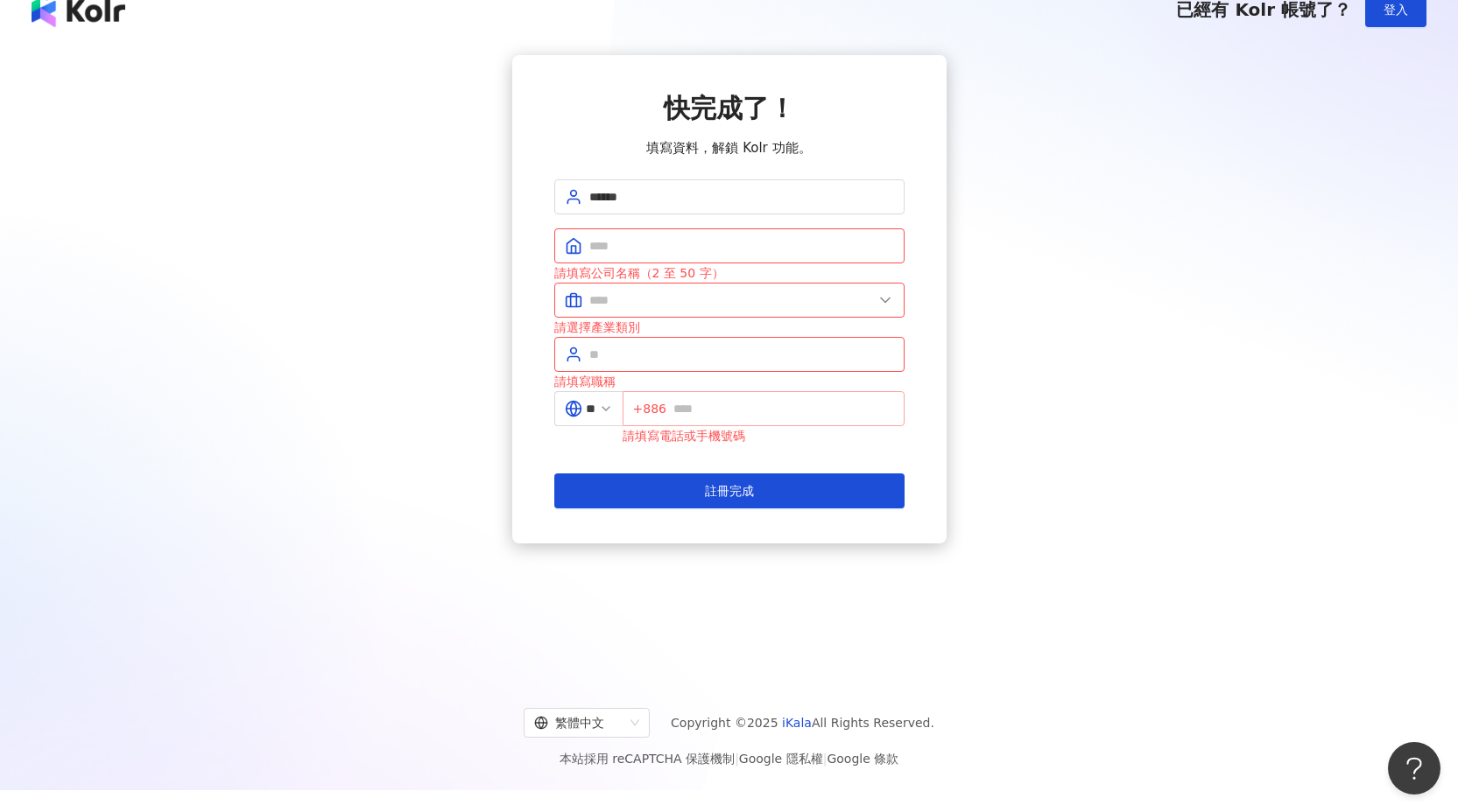
click at [728, 422] on span "+886" at bounding box center [763, 408] width 282 height 35
click at [736, 248] on input "text" at bounding box center [742, 245] width 305 height 19
type input "****"
click at [675, 299] on input "text" at bounding box center [731, 300] width 283 height 19
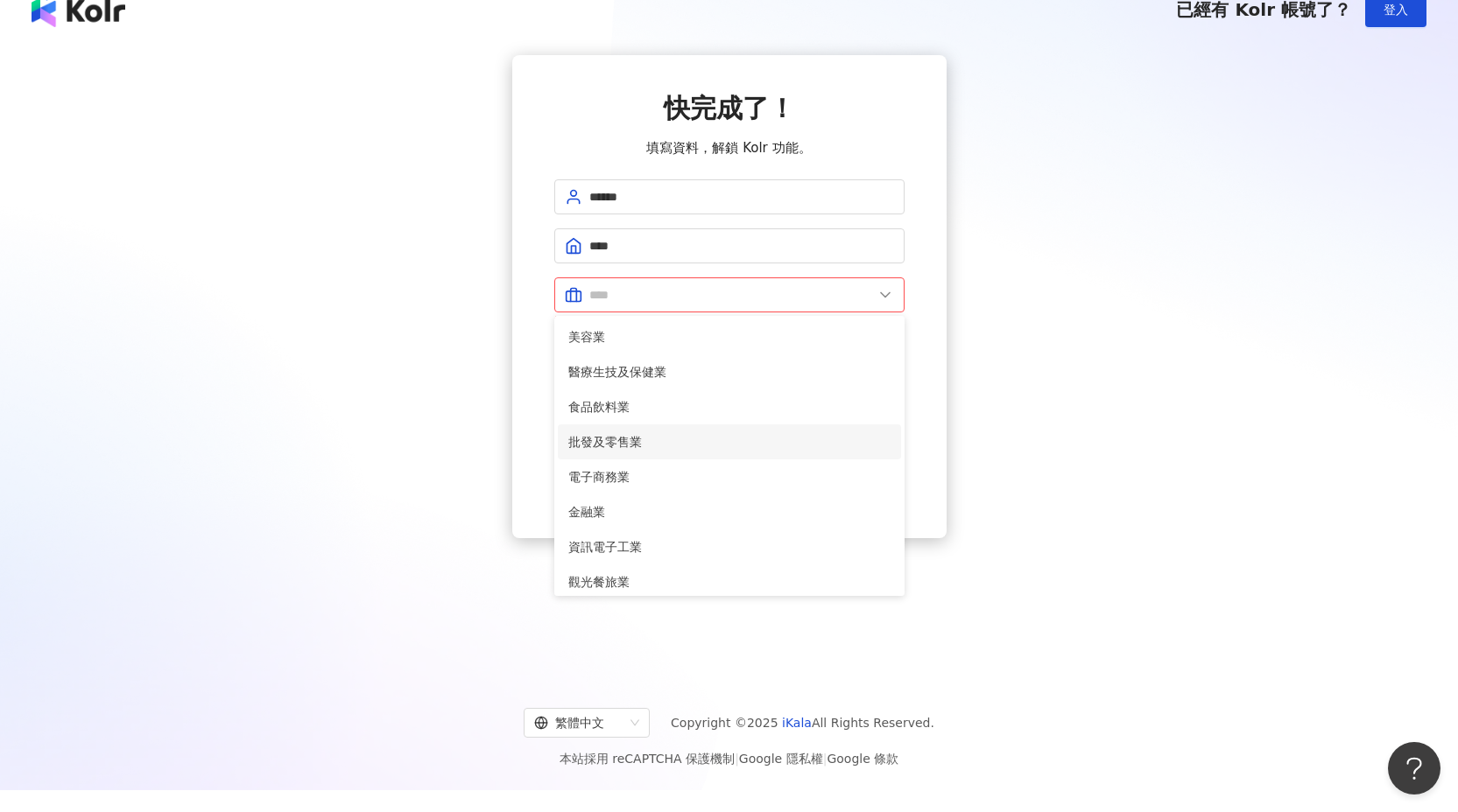
click at [689, 443] on span "批發及零售業" at bounding box center [729, 442] width 322 height 19
type input "******"
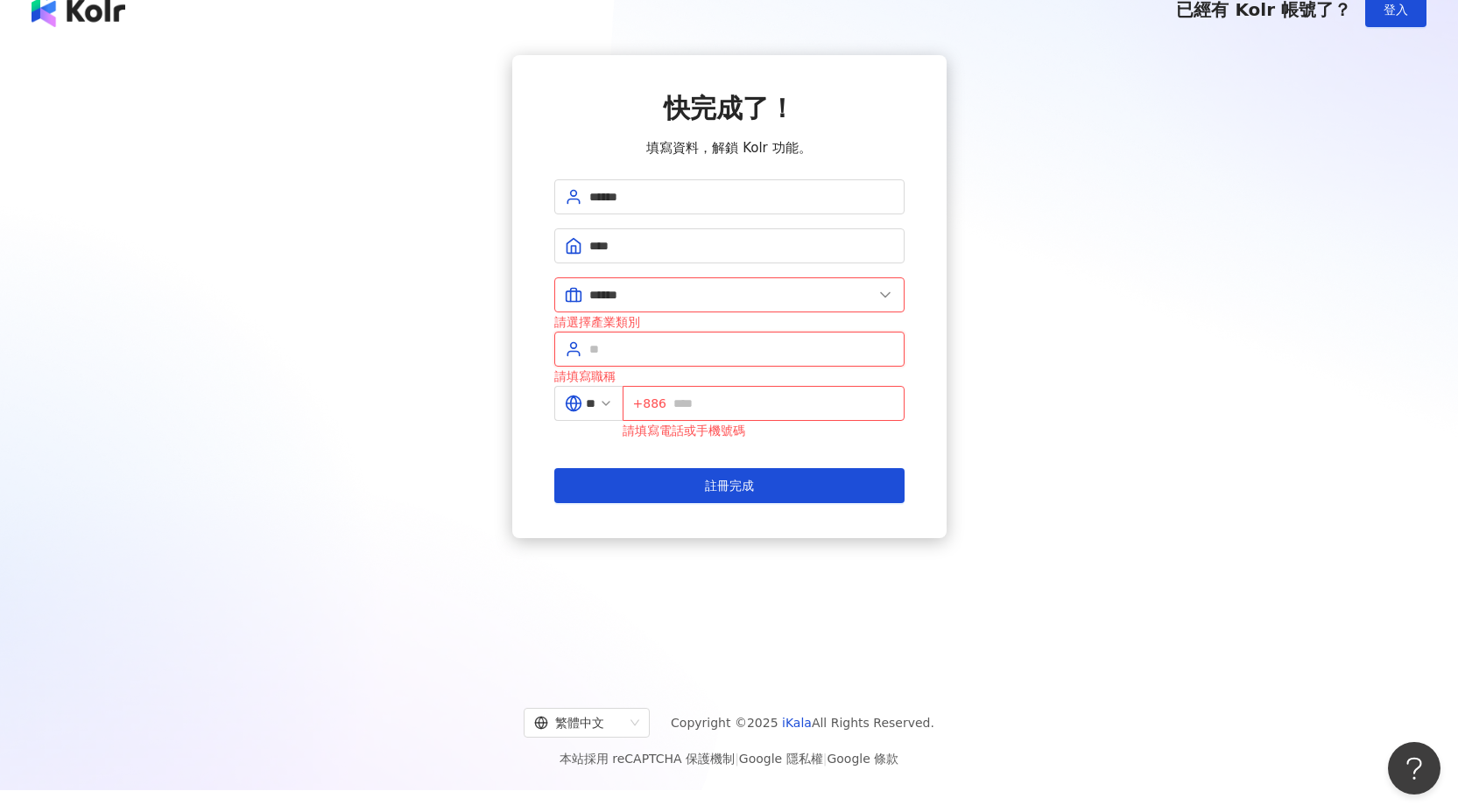
click at [699, 356] on input "text" at bounding box center [742, 349] width 305 height 19
type input "**"
click at [743, 406] on input "text" at bounding box center [783, 404] width 220 height 19
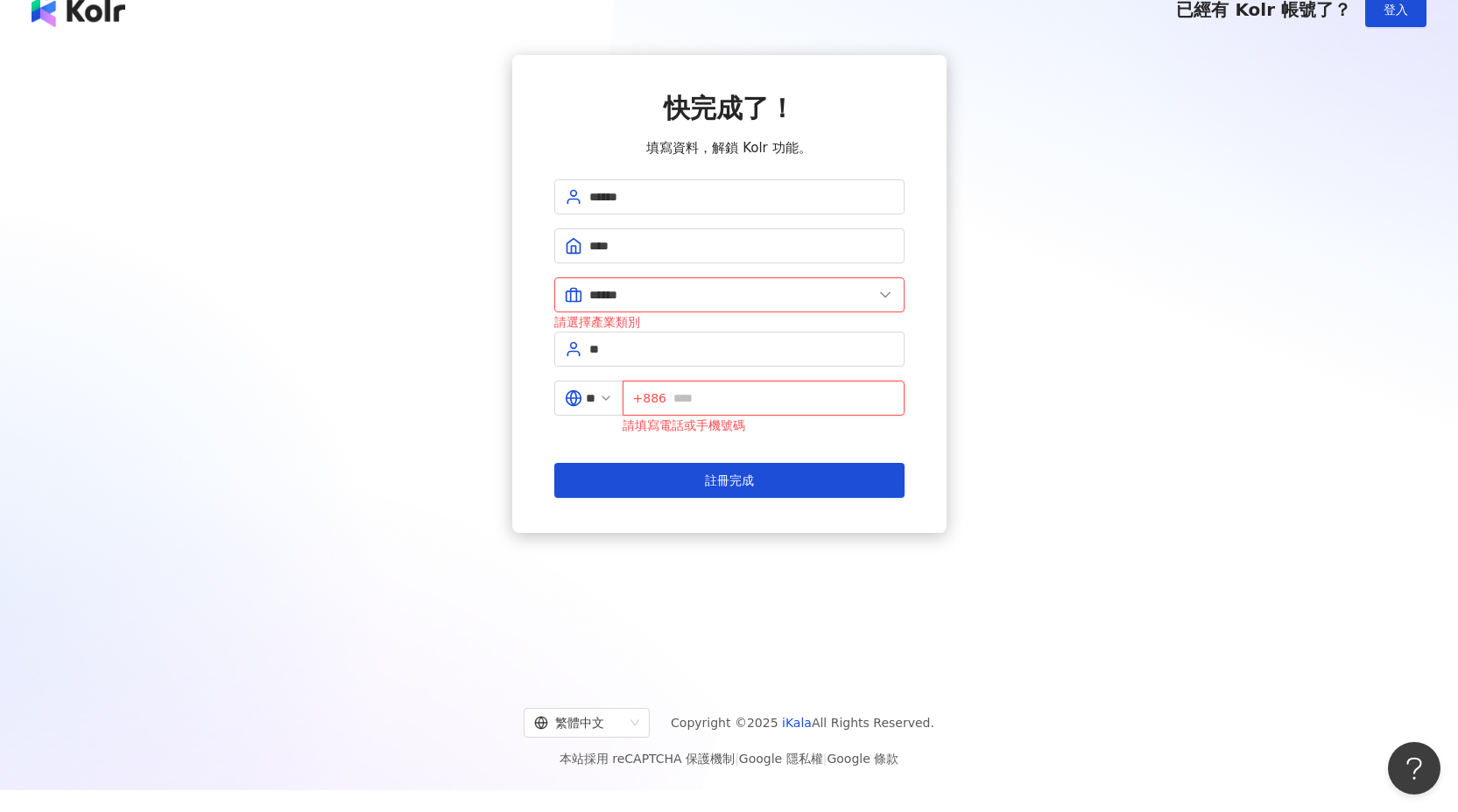
type input "*"
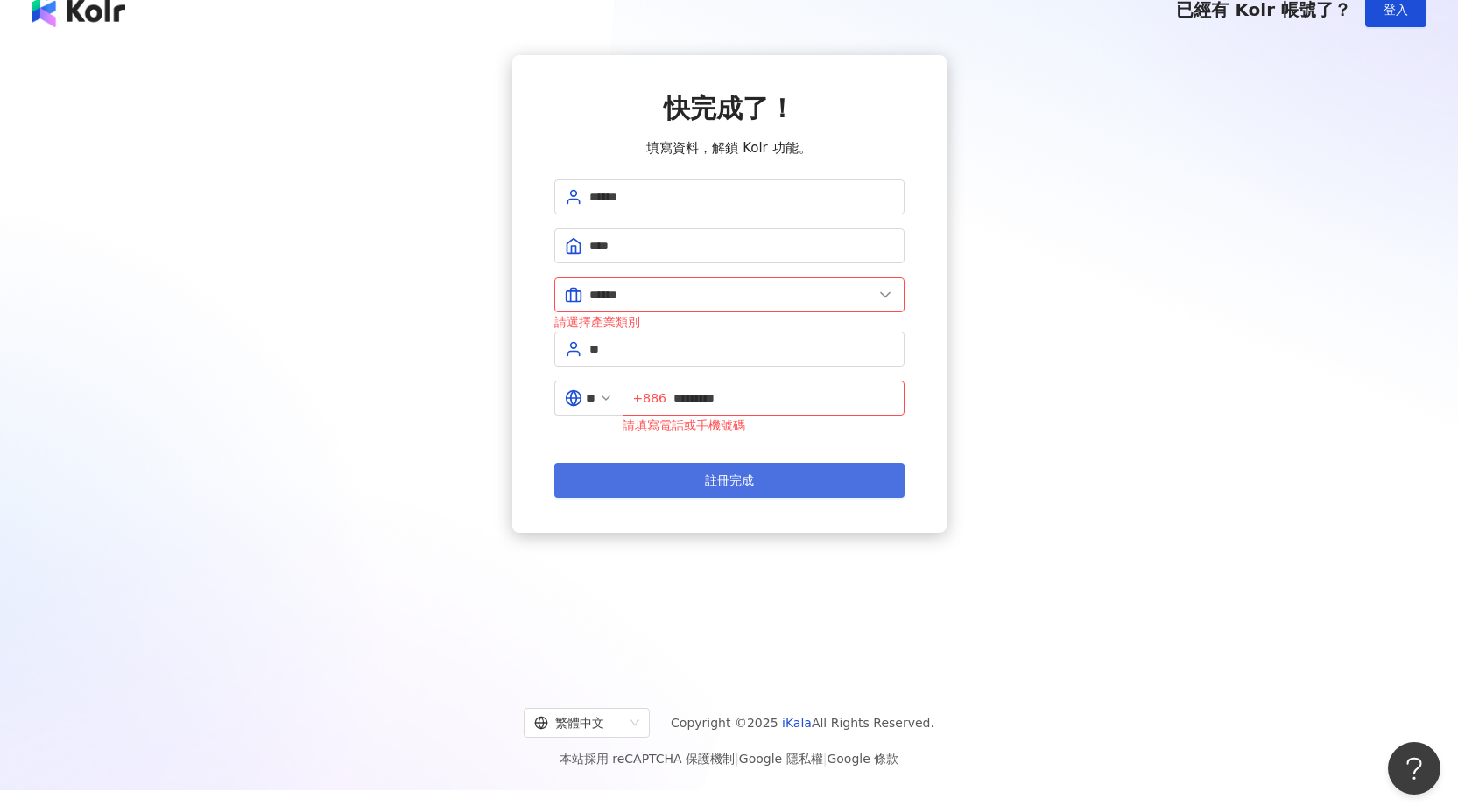
click at [753, 488] on button "註冊完成" at bounding box center [729, 480] width 350 height 35
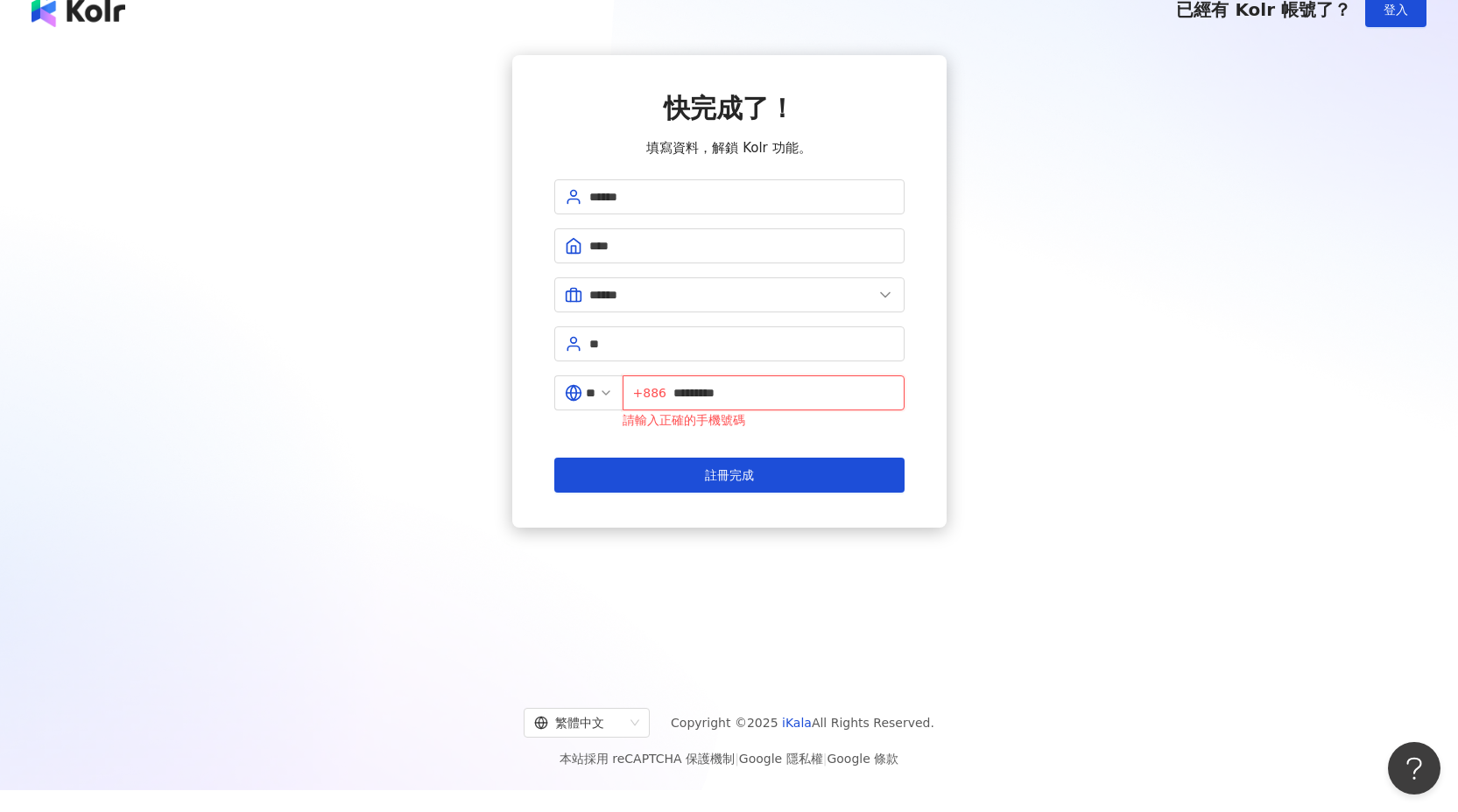
click at [740, 398] on input "*********" at bounding box center [783, 393] width 220 height 19
click at [755, 397] on input "*********" at bounding box center [783, 393] width 220 height 19
click at [689, 395] on input "*********" at bounding box center [783, 393] width 220 height 19
type input "**********"
click at [746, 493] on div "**********" at bounding box center [729, 291] width 434 height 472
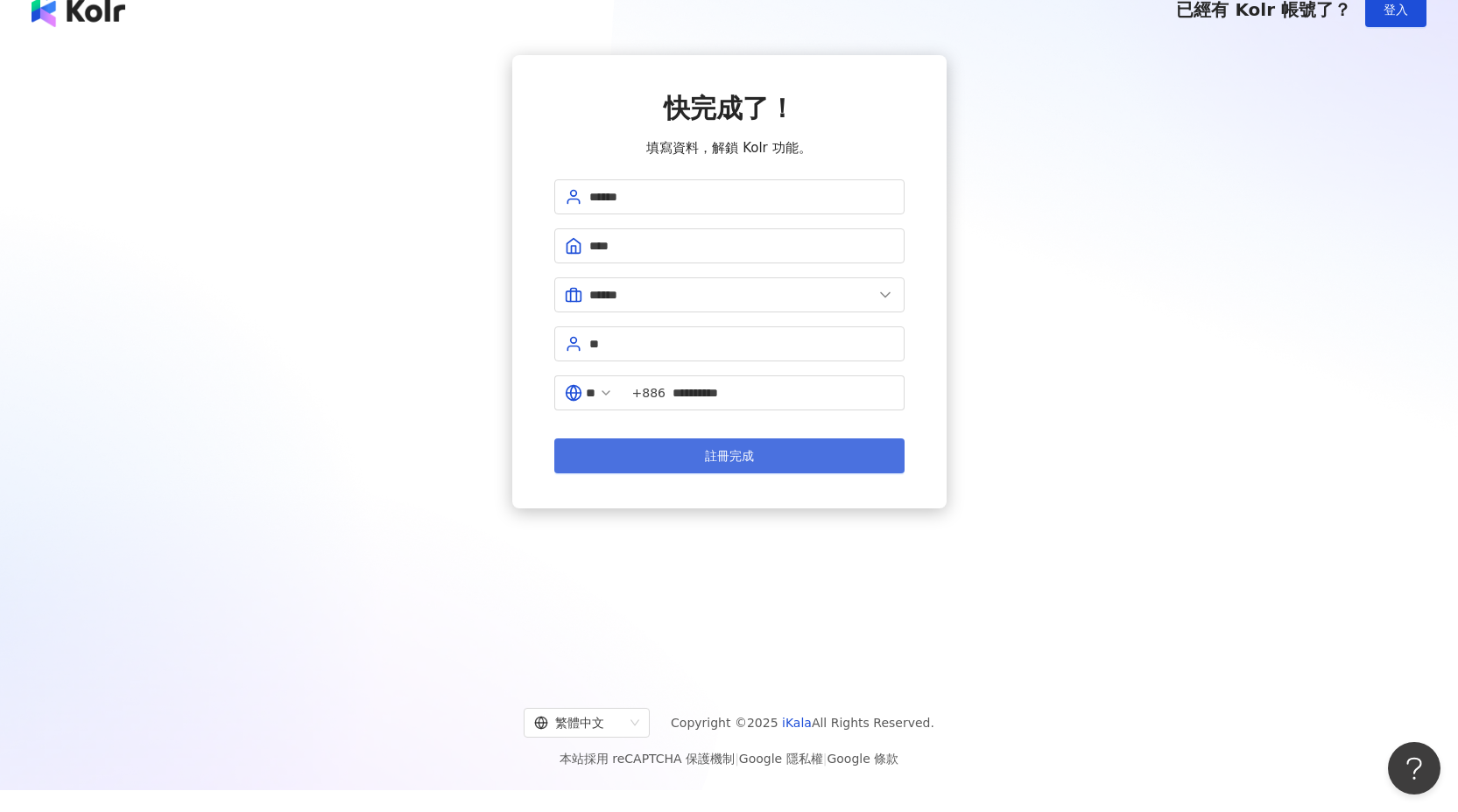
click at [857, 456] on button "註冊完成" at bounding box center [729, 456] width 350 height 35
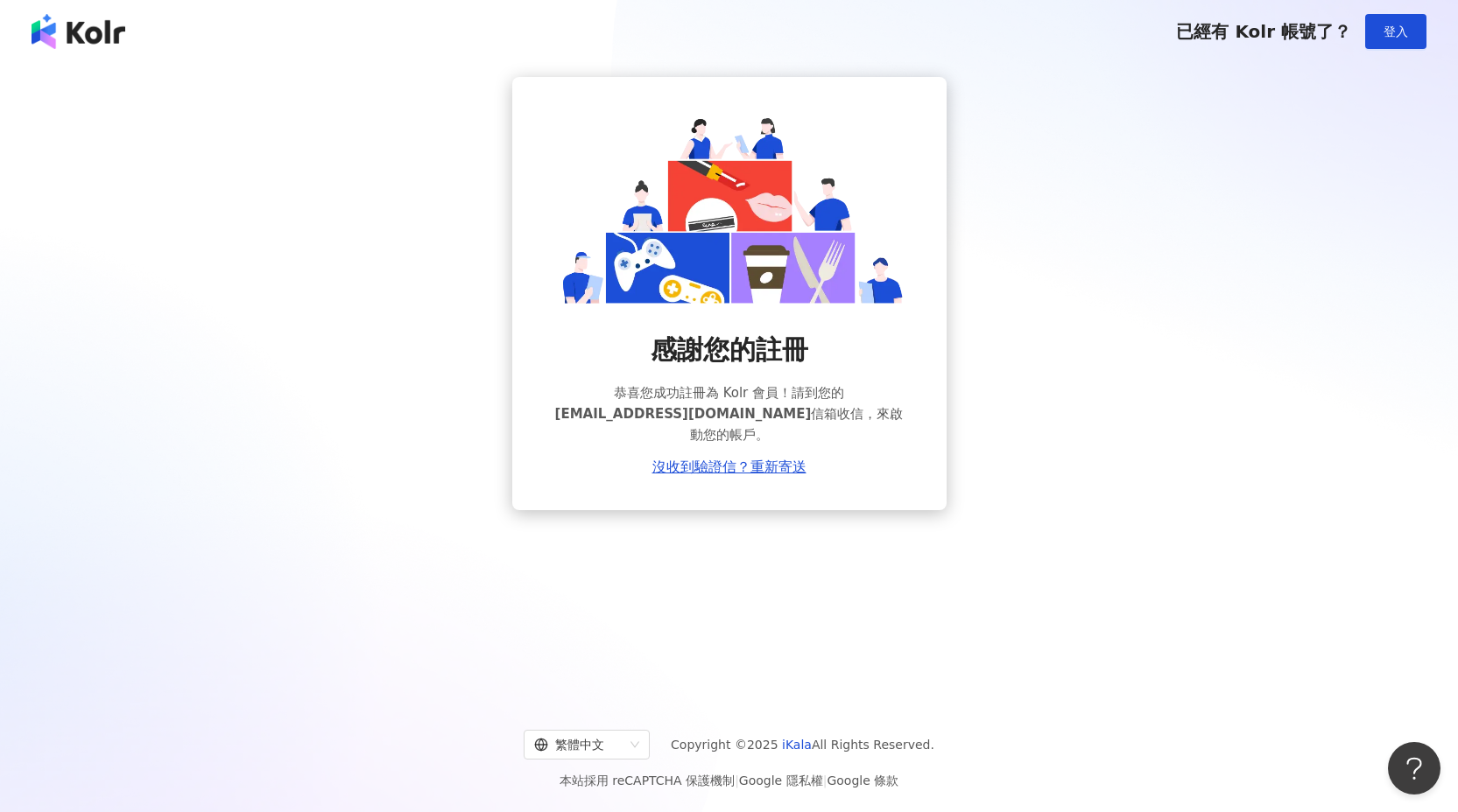
drag, startPoint x: 1037, startPoint y: 357, endPoint x: 1104, endPoint y: 248, distance: 127.9
click at [1039, 358] on div "感謝您的註冊 恭喜您成功註冊為 Kolr 會員！請到您的 asde78916147258@yahoo.com.tw 信箱收信，來啟動您的帳戶。 沒收到驗證信？…" at bounding box center [729, 293] width 1415 height 433
